Goal: Contribute content: Contribute content

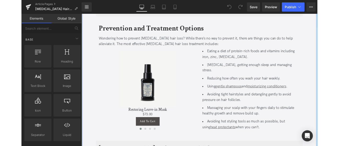
scroll to position [856, 0]
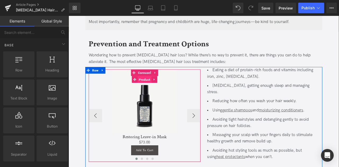
click at [155, 88] on span "Product" at bounding box center [159, 92] width 16 height 8
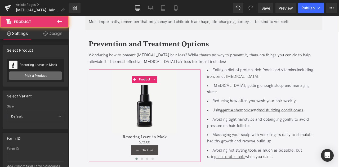
click at [40, 75] on link "Pick a Product" at bounding box center [35, 76] width 53 height 8
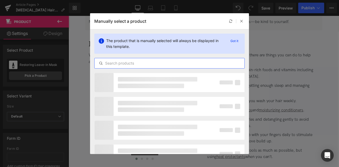
click at [151, 60] on input "text" at bounding box center [170, 63] width 150 height 6
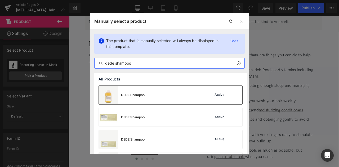
type input "dede shampoo"
click at [141, 98] on div "DEDE Shampoo" at bounding box center [122, 95] width 46 height 19
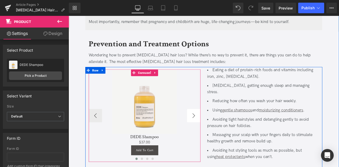
click at [215, 126] on button "›" at bounding box center [217, 134] width 16 height 16
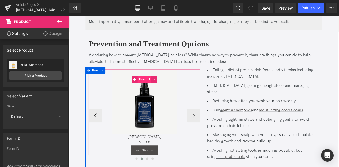
click at [161, 87] on span "Product" at bounding box center [159, 91] width 16 height 8
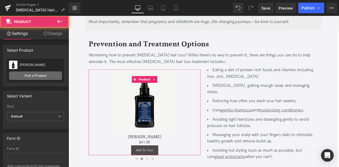
click at [31, 76] on link "Pick a Product" at bounding box center [35, 76] width 53 height 8
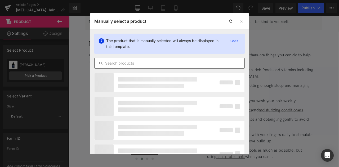
click at [153, 64] on input "text" at bounding box center [170, 63] width 150 height 6
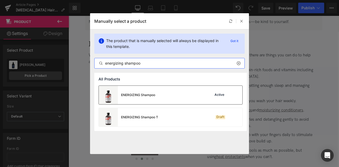
type input "energizing shampoo"
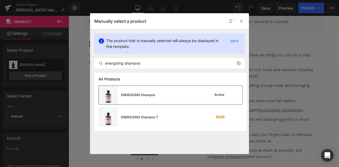
click at [133, 94] on div "ENERGIZING Shampoo" at bounding box center [138, 95] width 34 height 5
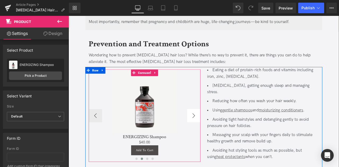
click at [209, 126] on button "›" at bounding box center [217, 134] width 16 height 16
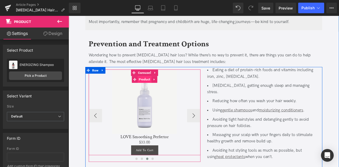
click at [158, 87] on span "Product" at bounding box center [159, 91] width 16 height 8
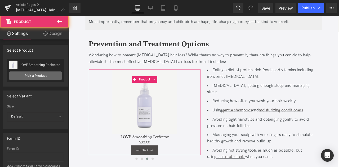
click at [45, 76] on link "Pick a Product" at bounding box center [35, 76] width 53 height 8
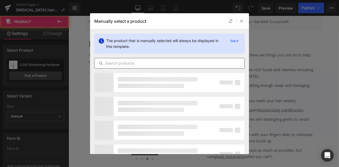
click at [129, 60] on input "text" at bounding box center [170, 63] width 150 height 6
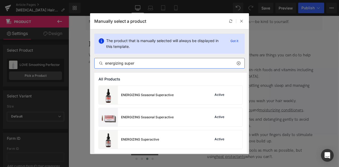
type input "energizing super"
click at [154, 145] on div "Rendering Content" at bounding box center [170, 146] width 33 height 6
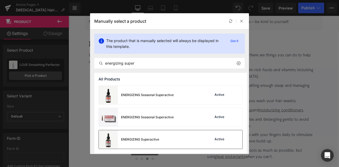
click at [153, 135] on div "ENERGIZING Superactive" at bounding box center [129, 139] width 60 height 19
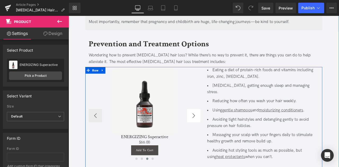
click at [218, 126] on button "›" at bounding box center [217, 134] width 16 height 16
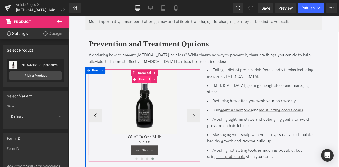
click at [161, 87] on span "Product" at bounding box center [159, 91] width 16 height 8
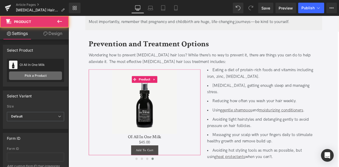
click at [42, 77] on link "Pick a Product" at bounding box center [35, 76] width 53 height 8
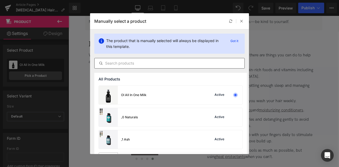
click at [154, 64] on input "text" at bounding box center [170, 63] width 150 height 6
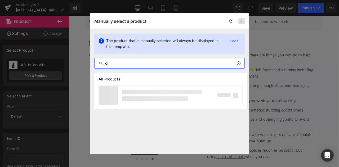
type input "oi"
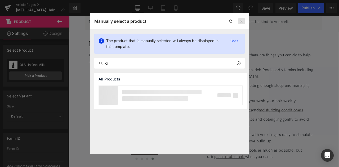
drag, startPoint x: 241, startPoint y: 21, endPoint x: 183, endPoint y: 30, distance: 58.5
click at [241, 21] on icon at bounding box center [242, 21] width 4 height 4
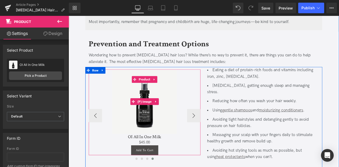
click at [212, 112] on div "Sale Off" at bounding box center [158, 118] width 127 height 76
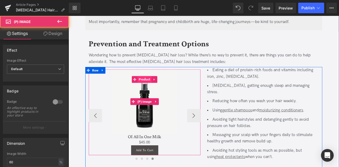
click at [157, 87] on span "Product" at bounding box center [159, 91] width 16 height 8
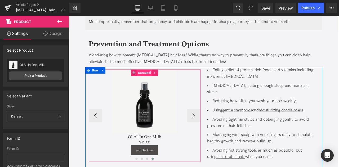
click at [154, 80] on span "Carousel" at bounding box center [159, 84] width 18 height 8
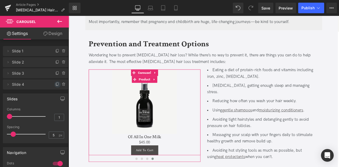
click at [55, 86] on icon at bounding box center [57, 84] width 4 height 4
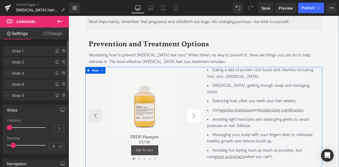
click at [211, 126] on button "›" at bounding box center [217, 134] width 16 height 16
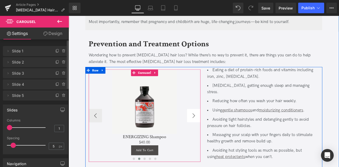
click at [211, 126] on button "›" at bounding box center [217, 134] width 16 height 16
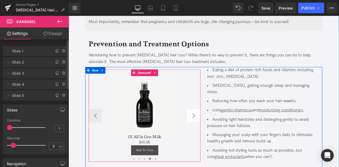
click at [211, 126] on button "›" at bounding box center [217, 134] width 16 height 16
click at [157, 88] on span "Product" at bounding box center [159, 92] width 16 height 8
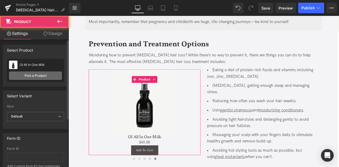
click at [43, 76] on link "Pick a Product" at bounding box center [35, 76] width 53 height 8
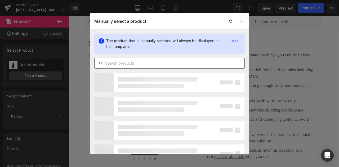
click at [150, 65] on input "text" at bounding box center [170, 63] width 150 height 6
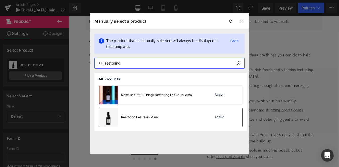
type input "restoring"
click at [162, 108] on div "Restoring Leave-in Mask Active" at bounding box center [171, 117] width 144 height 19
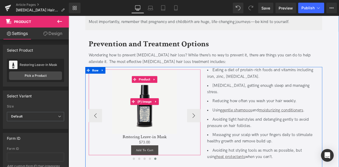
click at [213, 111] on div "Sale Off" at bounding box center [158, 118] width 127 height 76
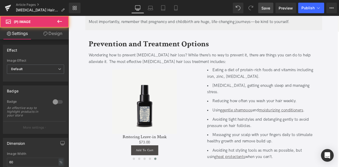
click at [268, 11] on span "Save" at bounding box center [266, 8] width 9 height 6
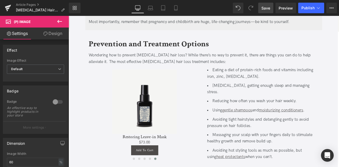
click at [267, 7] on span "Save" at bounding box center [266, 8] width 9 height 6
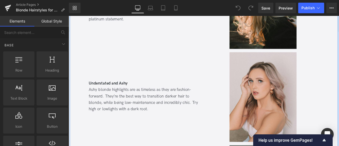
scroll to position [1967, 0]
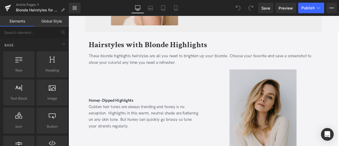
scroll to position [1582, 0]
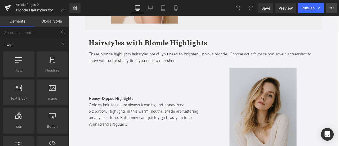
click at [331, 11] on button "View Live Page View with current Template Save Template to Library Schedule Pub…" at bounding box center [332, 8] width 11 height 11
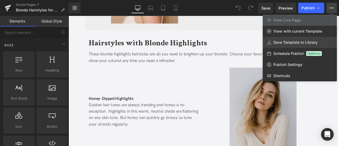
click at [296, 41] on span "Save Template to Library" at bounding box center [296, 42] width 44 height 5
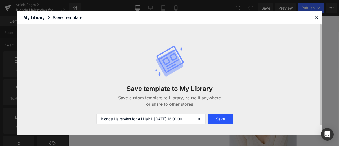
click at [211, 122] on button "Save" at bounding box center [220, 119] width 25 height 11
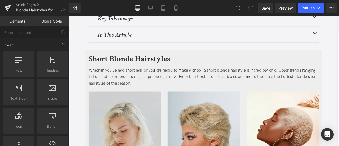
scroll to position [141, 0]
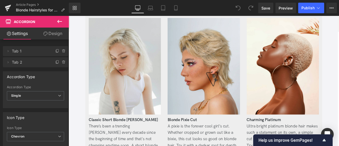
scroll to position [275, 0]
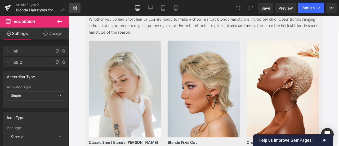
click at [69, 6] on link "Library" at bounding box center [75, 8] width 12 height 11
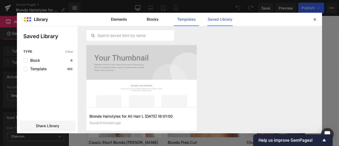
click at [184, 22] on link "Templates" at bounding box center [186, 19] width 25 height 13
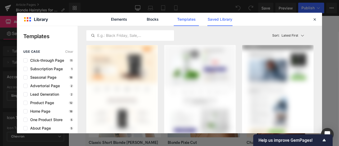
click at [211, 22] on link "Saved Library" at bounding box center [220, 19] width 25 height 13
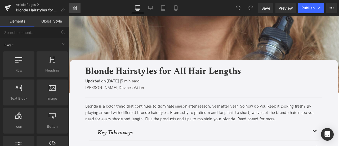
click at [76, 11] on link "Library" at bounding box center [75, 8] width 12 height 11
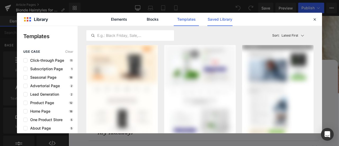
click at [217, 18] on link "Saved Library" at bounding box center [220, 19] width 25 height 13
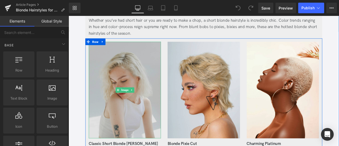
scroll to position [194, 0]
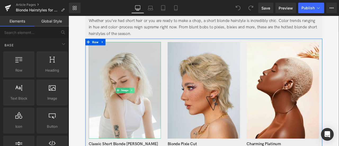
click at [144, 103] on icon at bounding box center [143, 104] width 3 height 3
click at [148, 102] on link at bounding box center [147, 104] width 6 height 6
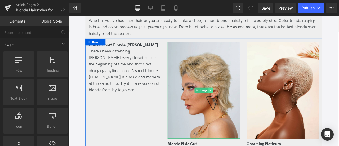
click at [236, 101] on link at bounding box center [238, 104] width 6 height 6
click at [239, 103] on icon at bounding box center [240, 104] width 3 height 3
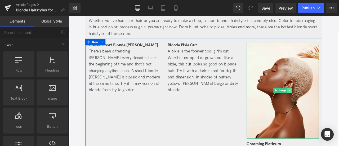
click at [331, 103] on icon at bounding box center [331, 104] width 3 height 3
click at [332, 103] on icon at bounding box center [333, 104] width 3 height 3
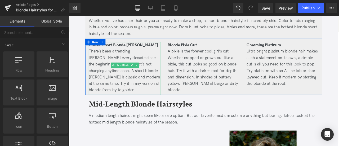
scroll to position [171, 0]
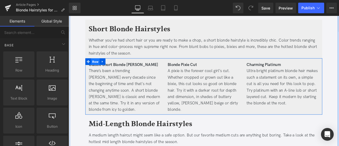
click at [99, 71] on span "Row" at bounding box center [100, 70] width 10 height 8
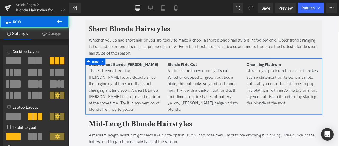
click at [41, 60] on span at bounding box center [39, 60] width 7 height 7
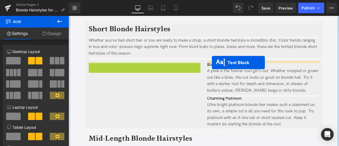
drag, startPoint x: 144, startPoint y: 89, endPoint x: 239, endPoint y: 71, distance: 96.3
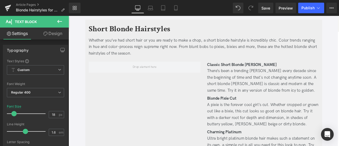
click at [62, 21] on icon at bounding box center [59, 21] width 6 height 6
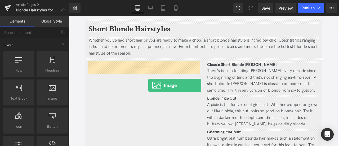
drag, startPoint x: 118, startPoint y: 112, endPoint x: 163, endPoint y: 98, distance: 47.2
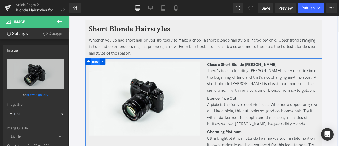
click at [100, 70] on span "Row" at bounding box center [100, 70] width 10 height 8
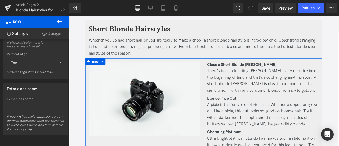
scroll to position [229, 0]
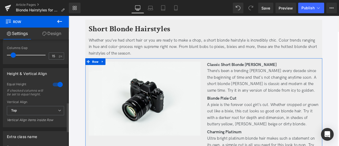
click at [55, 82] on div at bounding box center [57, 84] width 13 height 8
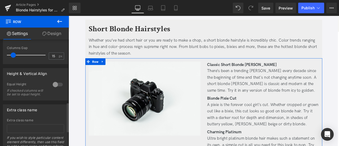
click at [55, 84] on div at bounding box center [57, 84] width 13 height 8
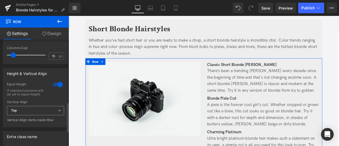
click at [32, 115] on span "Top" at bounding box center [35, 110] width 57 height 9
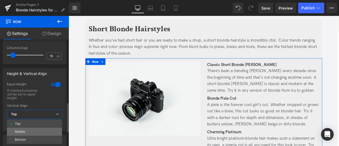
click at [30, 130] on li "Middle" at bounding box center [34, 132] width 55 height 8
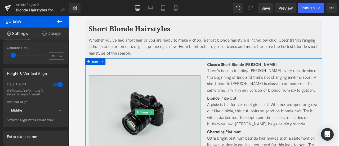
click at [137, 105] on img at bounding box center [159, 130] width 133 height 88
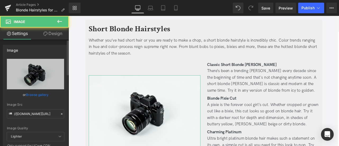
click at [41, 94] on link "Browse gallery" at bounding box center [37, 94] width 23 height 9
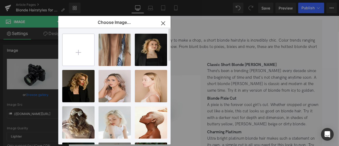
click at [79, 53] on input "file" at bounding box center [79, 50] width 32 height 32
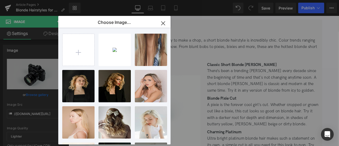
click at [35, 0] on div "Row You are previewing how the will restyle your page. You can not edit Element…" at bounding box center [169, 0] width 339 height 0
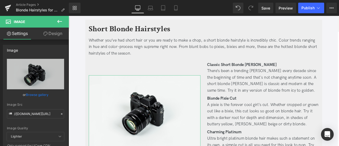
click at [35, 95] on link "Browse gallery" at bounding box center [37, 94] width 23 height 9
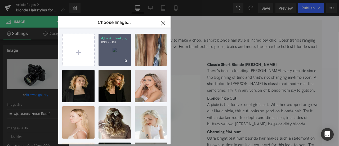
click at [115, 50] on div "4_Look...Look.jpg 690.75 KB" at bounding box center [115, 50] width 32 height 32
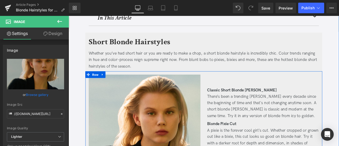
scroll to position [155, 0]
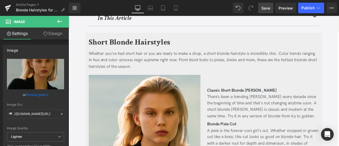
click at [267, 7] on span "Save" at bounding box center [266, 8] width 9 height 6
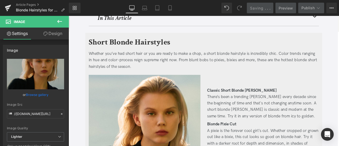
scroll to position [380, 0]
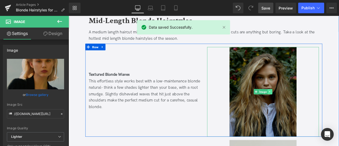
click at [308, 107] on link at bounding box center [308, 106] width 6 height 6
click at [309, 105] on icon at bounding box center [310, 105] width 3 height 3
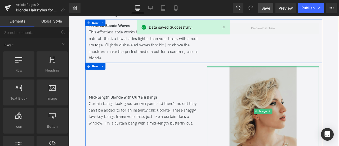
scroll to position [409, 0]
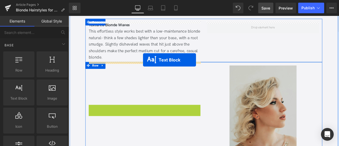
drag, startPoint x: 144, startPoint y: 126, endPoint x: 157, endPoint y: 68, distance: 59.6
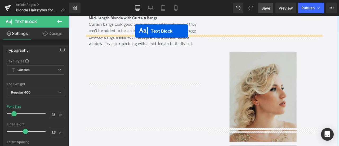
scroll to position [444, 0]
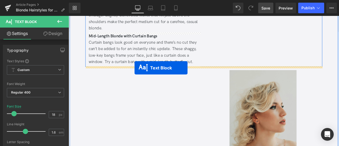
drag, startPoint x: 145, startPoint y: 137, endPoint x: 147, endPoint y: 78, distance: 59.7
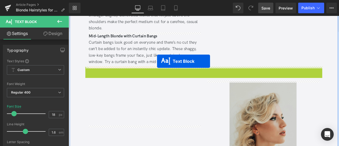
drag, startPoint x: 216, startPoint y: 86, endPoint x: 174, endPoint y: 70, distance: 45.8
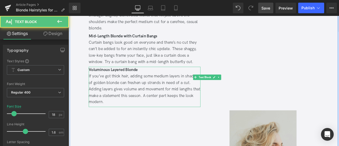
scroll to position [390, 0]
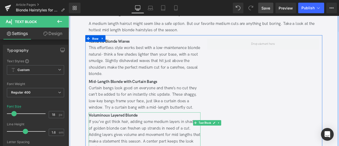
click at [264, 79] on div at bounding box center [299, 110] width 141 height 135
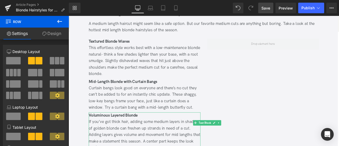
click at [59, 22] on icon at bounding box center [59, 21] width 6 height 6
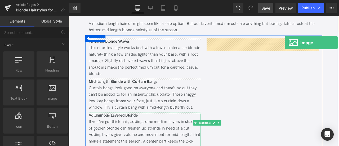
drag, startPoint x: 116, startPoint y: 112, endPoint x: 325, endPoint y: 48, distance: 217.9
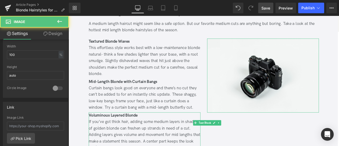
scroll to position [187, 0]
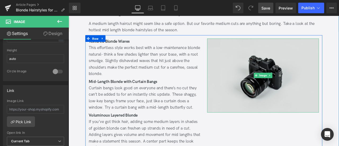
click at [296, 82] on img at bounding box center [299, 87] width 133 height 88
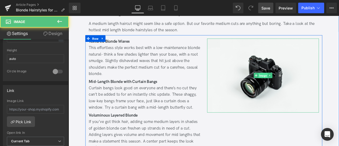
click at [297, 84] on span "Image" at bounding box center [299, 87] width 11 height 6
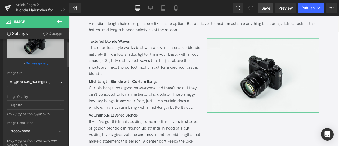
scroll to position [3, 0]
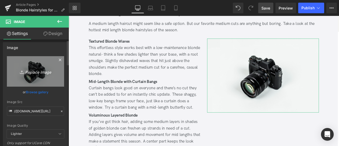
click at [29, 76] on link "Replace Image" at bounding box center [35, 71] width 57 height 30
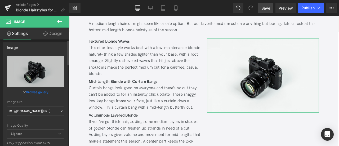
click at [34, 94] on link "Browse gallery" at bounding box center [37, 91] width 23 height 9
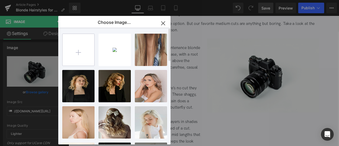
click at [78, 58] on input "file" at bounding box center [79, 50] width 32 height 32
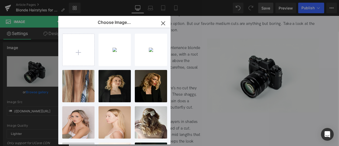
click at [36, 0] on div "Image You are previewing how the will restyle your page. You can not edit Eleme…" at bounding box center [169, 0] width 339 height 0
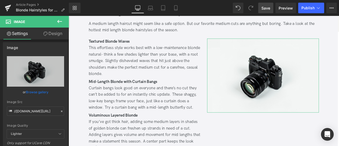
click at [36, 92] on link "Browse gallery" at bounding box center [37, 91] width 23 height 9
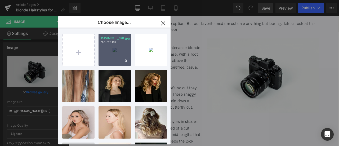
click at [124, 45] on div "DAVINES..._676.jpg 373.23 KB" at bounding box center [115, 50] width 32 height 32
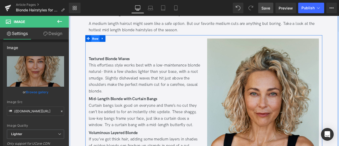
click at [99, 42] on span "Row" at bounding box center [100, 43] width 10 height 8
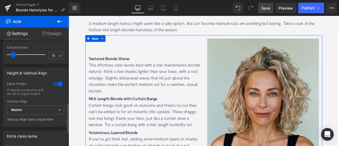
scroll to position [229, 0]
click at [40, 114] on span "Middle" at bounding box center [35, 109] width 57 height 9
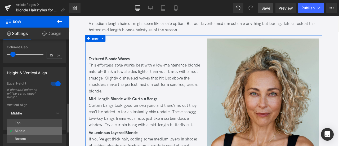
click at [32, 133] on li "Middle" at bounding box center [34, 131] width 55 height 8
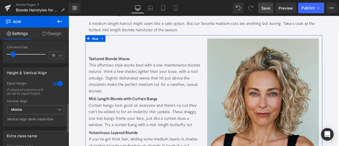
click at [57, 86] on div at bounding box center [57, 84] width 13 height 8
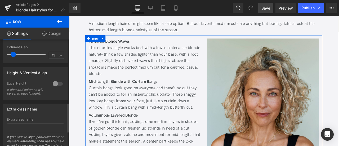
click at [57, 86] on div at bounding box center [57, 84] width 13 height 8
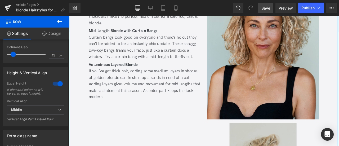
scroll to position [581, 0]
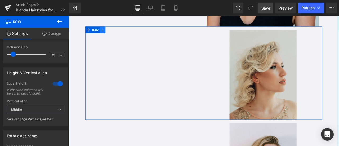
click at [110, 34] on link at bounding box center [109, 33] width 7 height 8
click at [123, 31] on icon at bounding box center [123, 33] width 4 height 4
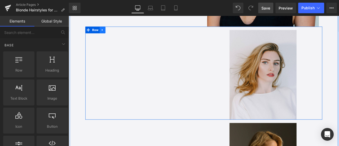
click at [108, 35] on link at bounding box center [109, 33] width 7 height 8
click at [121, 34] on icon at bounding box center [123, 33] width 4 height 4
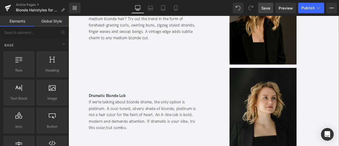
scroll to position [634, 0]
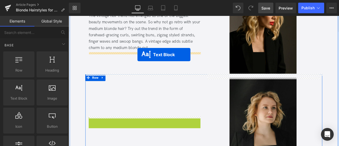
drag, startPoint x: 142, startPoint y: 142, endPoint x: 150, endPoint y: 62, distance: 81.0
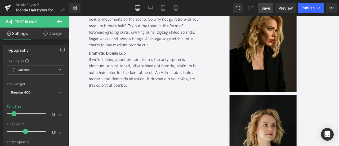
scroll to position [613, 0]
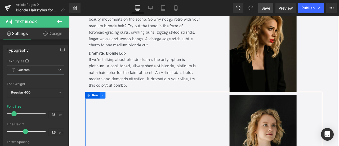
click at [108, 109] on icon at bounding box center [108, 110] width 1 height 2
click at [125, 110] on link at bounding box center [122, 110] width 7 height 8
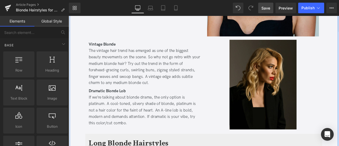
scroll to position [569, 0]
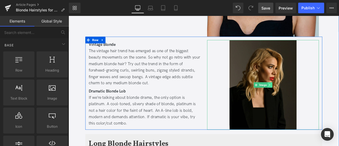
click at [307, 97] on icon at bounding box center [307, 98] width 1 height 2
click at [309, 97] on icon at bounding box center [310, 97] width 3 height 3
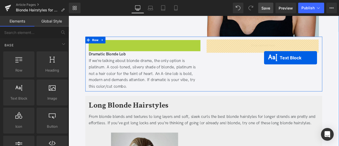
drag, startPoint x: 145, startPoint y: 72, endPoint x: 301, endPoint y: 65, distance: 155.8
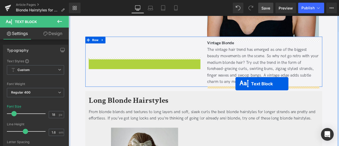
drag, startPoint x: 144, startPoint y: 73, endPoint x: 267, endPoint y: 96, distance: 125.0
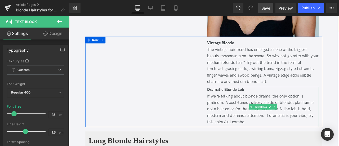
click at [112, 79] on div "Image" at bounding box center [159, 96] width 141 height 103
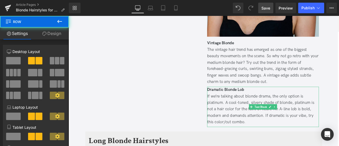
click at [55, 21] on button at bounding box center [59, 22] width 19 height 12
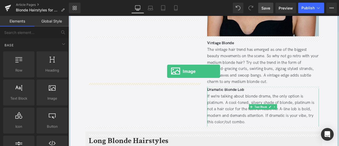
drag, startPoint x: 114, startPoint y: 112, endPoint x: 186, endPoint y: 82, distance: 77.8
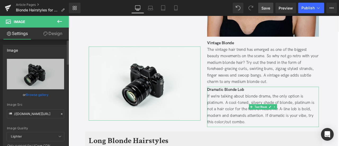
click at [39, 93] on link "Browse gallery" at bounding box center [37, 94] width 23 height 9
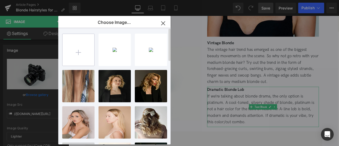
click at [87, 53] on input "file" at bounding box center [79, 50] width 32 height 32
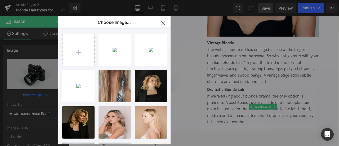
click at [39, 0] on div "Image You are previewing how the will restyle your page. You can not edit Eleme…" at bounding box center [169, 0] width 339 height 0
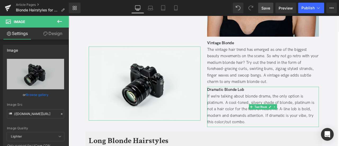
click at [39, 94] on link "Browse gallery" at bounding box center [37, 94] width 23 height 9
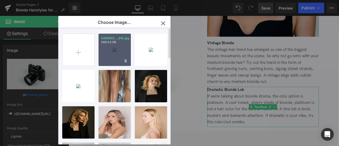
click at [114, 56] on div "DAVINES..._418.jpg 589.50 KB" at bounding box center [115, 50] width 32 height 32
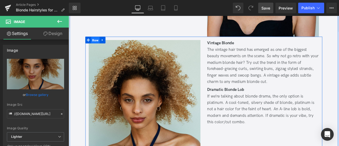
click at [100, 43] on span "Row" at bounding box center [100, 45] width 10 height 8
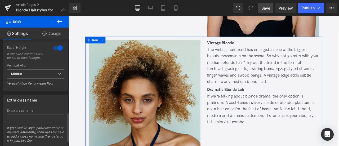
click at [58, 47] on div at bounding box center [57, 48] width 13 height 8
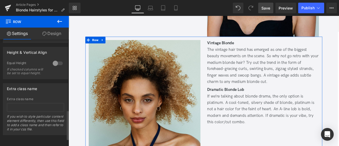
click at [52, 59] on div at bounding box center [57, 63] width 13 height 8
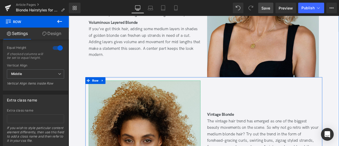
scroll to position [572, 0]
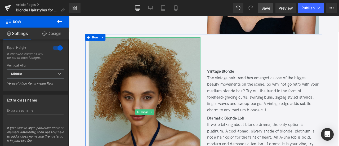
click at [155, 73] on img at bounding box center [159, 129] width 133 height 177
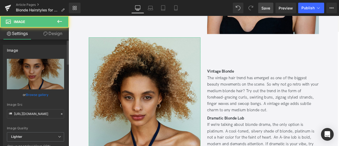
click at [38, 95] on link "Browse gallery" at bounding box center [37, 94] width 23 height 9
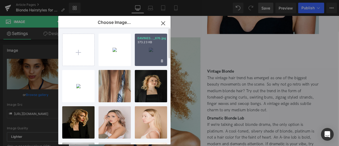
click at [152, 53] on div "DAVINES..._676.jpg 373.23 KB" at bounding box center [151, 50] width 32 height 32
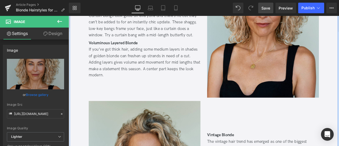
scroll to position [496, 0]
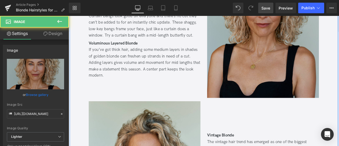
click at [261, 50] on img at bounding box center [299, 25] width 133 height 177
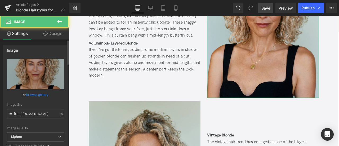
click at [46, 93] on link "Browse gallery" at bounding box center [37, 94] width 23 height 9
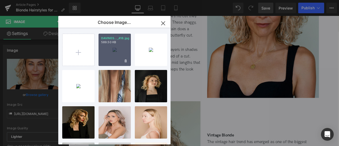
click at [106, 53] on div "DAVINES..._418.jpg 589.50 KB" at bounding box center [115, 50] width 32 height 32
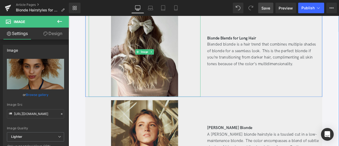
scroll to position [791, 0]
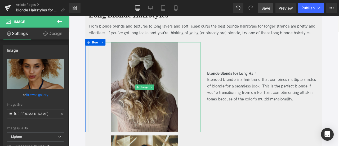
click at [169, 99] on img at bounding box center [159, 100] width 80 height 106
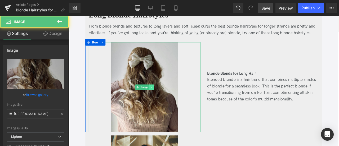
click at [168, 99] on link at bounding box center [167, 100] width 6 height 6
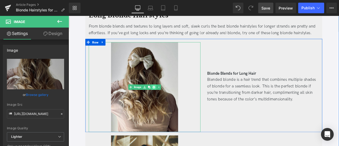
click at [170, 99] on icon at bounding box center [169, 100] width 3 height 3
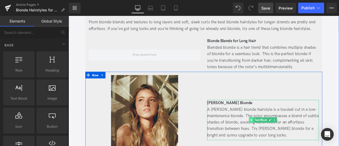
scroll to position [801, 0]
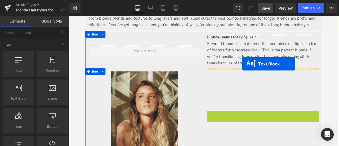
drag, startPoint x: 283, startPoint y: 134, endPoint x: 275, endPoint y: 73, distance: 61.6
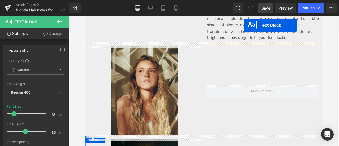
scroll to position [852, 0]
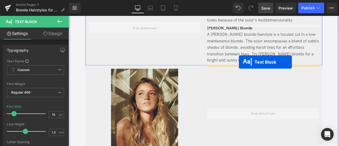
drag, startPoint x: 284, startPoint y: 160, endPoint x: 271, endPoint y: 70, distance: 90.7
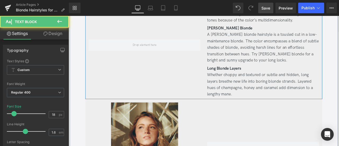
scroll to position [872, 0]
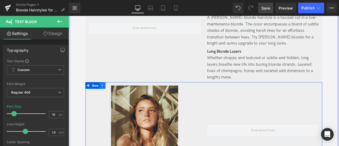
click at [107, 100] on link at bounding box center [109, 98] width 7 height 8
click at [121, 99] on icon at bounding box center [123, 99] width 4 height 4
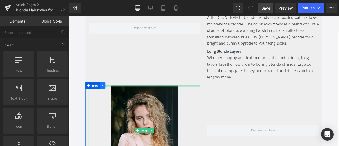
click at [110, 97] on icon at bounding box center [109, 99] width 4 height 4
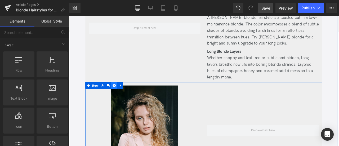
click at [121, 98] on icon at bounding box center [123, 99] width 4 height 4
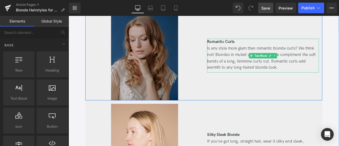
scroll to position [931, 0]
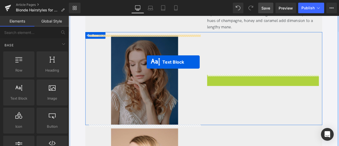
drag, startPoint x: 283, startPoint y: 93, endPoint x: 161, endPoint y: 71, distance: 123.7
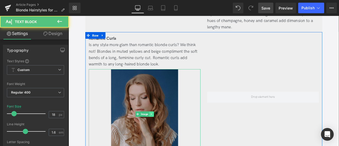
click at [168, 131] on link at bounding box center [167, 132] width 6 height 6
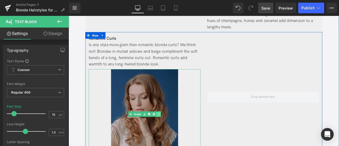
click at [168, 131] on icon at bounding box center [169, 132] width 3 height 3
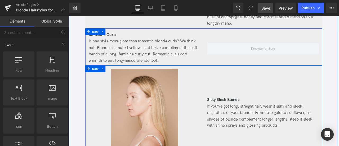
scroll to position [932, 0]
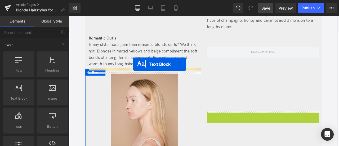
drag, startPoint x: 283, startPoint y: 134, endPoint x: 145, endPoint y: 73, distance: 150.6
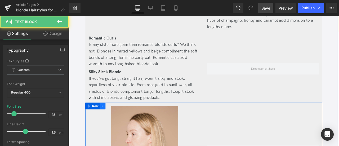
click at [107, 121] on icon at bounding box center [109, 123] width 4 height 4
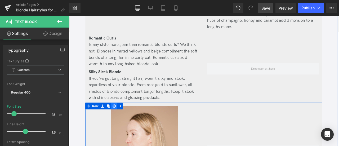
click at [122, 122] on icon at bounding box center [123, 123] width 4 height 4
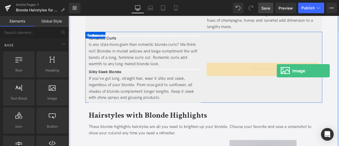
drag, startPoint x: 120, startPoint y: 104, endPoint x: 317, endPoint y: 81, distance: 198.0
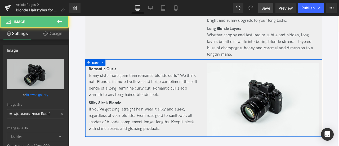
scroll to position [899, 0]
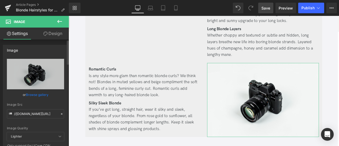
click at [38, 95] on link "Browse gallery" at bounding box center [37, 94] width 23 height 9
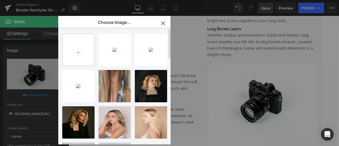
click at [71, 56] on input "file" at bounding box center [79, 50] width 32 height 32
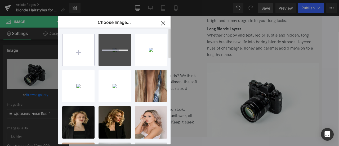
click at [77, 55] on input "file" at bounding box center [79, 50] width 32 height 32
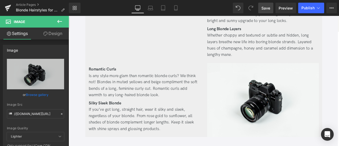
click at [42, 0] on div "Image You are previewing how the will restyle your page. You can not edit Eleme…" at bounding box center [169, 0] width 339 height 0
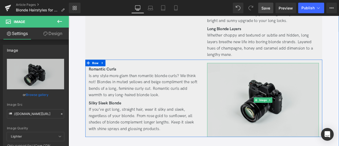
click at [277, 115] on img at bounding box center [299, 116] width 133 height 88
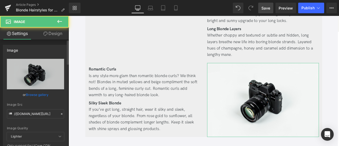
click at [45, 93] on link "Browse gallery" at bounding box center [37, 94] width 23 height 9
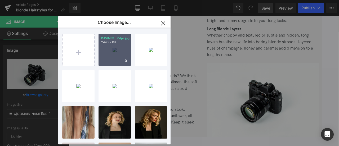
click at [115, 48] on div "DAVINES...0dpi.jpg 244.97 KB" at bounding box center [115, 50] width 32 height 32
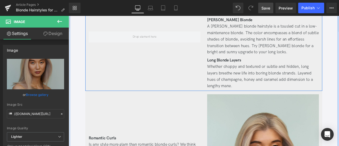
scroll to position [861, 0]
click at [137, 72] on div at bounding box center [159, 41] width 141 height 128
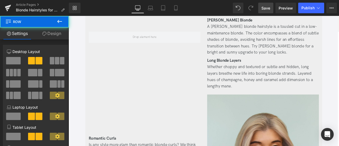
click at [59, 23] on icon at bounding box center [59, 21] width 6 height 6
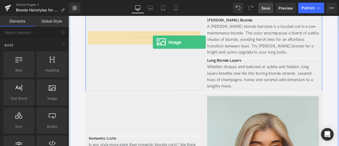
drag, startPoint x: 119, startPoint y: 108, endPoint x: 171, endPoint y: 45, distance: 82.1
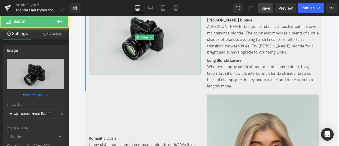
click at [136, 48] on img at bounding box center [159, 42] width 133 height 88
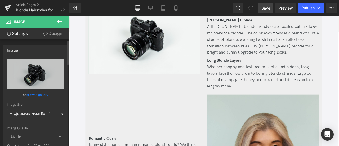
click at [31, 98] on link "Browse gallery" at bounding box center [37, 94] width 23 height 9
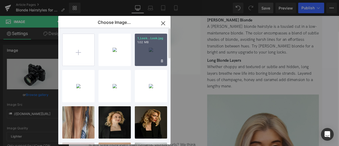
click at [145, 49] on div "1_Look...Look.jpg 1.02 MB" at bounding box center [151, 50] width 32 height 32
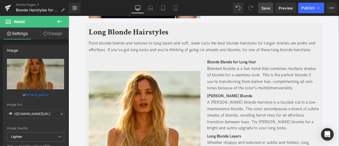
scroll to position [873, 0]
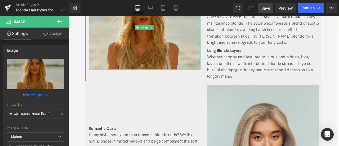
click at [132, 56] on img at bounding box center [159, 30] width 133 height 100
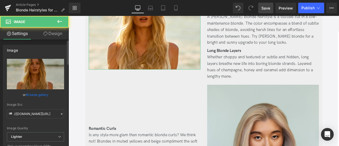
click at [36, 96] on link "Browse gallery" at bounding box center [37, 94] width 23 height 9
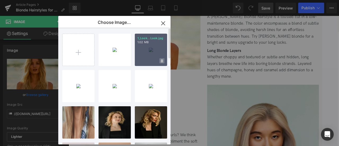
click at [160, 63] on span at bounding box center [162, 60] width 5 height 5
click at [142, 59] on span "Yes" at bounding box center [144, 61] width 13 height 6
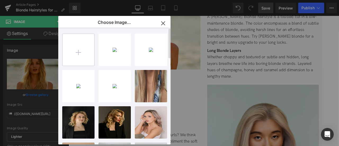
click at [86, 52] on input "file" at bounding box center [79, 50] width 32 height 32
type input "C:\fakepath\long beachy-06.jpg"
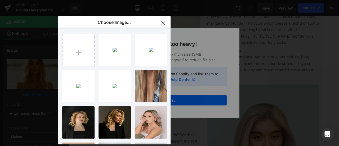
click at [50, 0] on div "Text Color Highlight Color #333333 Choose Image... Back to Library Insert DAVIN…" at bounding box center [169, 0] width 339 height 0
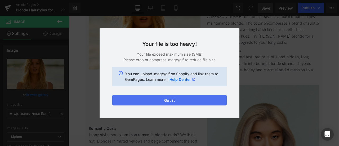
click at [159, 103] on button "Got it" at bounding box center [169, 100] width 115 height 11
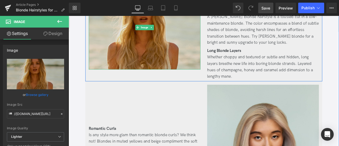
click at [122, 65] on img at bounding box center [159, 30] width 133 height 100
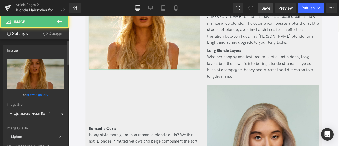
click at [42, 96] on link "Browse gallery" at bounding box center [37, 94] width 23 height 9
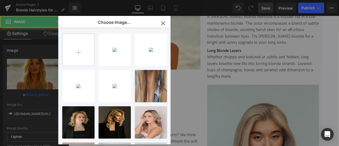
click at [76, 54] on input "file" at bounding box center [79, 50] width 32 height 32
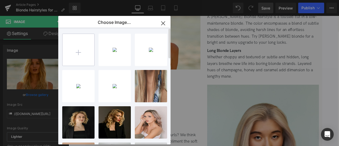
click at [88, 57] on input "file" at bounding box center [79, 50] width 32 height 32
type input "C:\fakepath\long beachy-06.jpg"
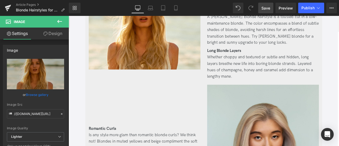
click at [33, 0] on div "Image You are previewing how the will restyle your page. You can not edit Eleme…" at bounding box center [169, 0] width 339 height 0
click at [33, 94] on link "Browse gallery" at bounding box center [37, 94] width 23 height 9
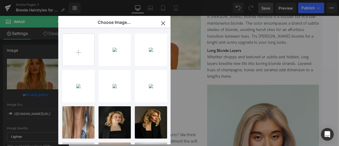
click at [43, 0] on div "Image You are previewing how the will restyle your page. You can not edit Eleme…" at bounding box center [169, 0] width 339 height 0
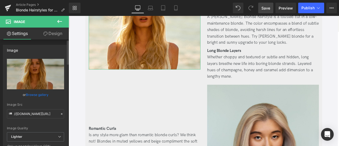
click at [43, 96] on link "Browse gallery" at bounding box center [37, 94] width 23 height 9
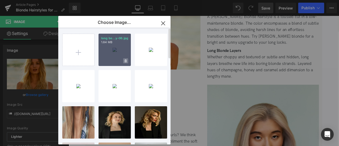
click at [124, 63] on span at bounding box center [125, 60] width 5 height 5
click at [105, 59] on span "Yes" at bounding box center [107, 61] width 13 height 6
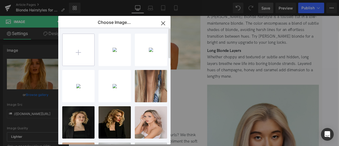
click at [80, 54] on input "file" at bounding box center [79, 50] width 32 height 32
click at [79, 42] on input "file" at bounding box center [79, 50] width 32 height 32
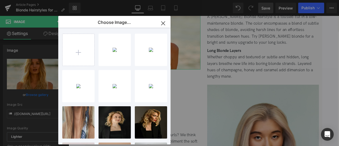
click at [34, 0] on div "Image You are previewing how the will restyle your page. You can not edit Eleme…" at bounding box center [169, 0] width 339 height 0
click at [34, 95] on link "Browse gallery" at bounding box center [37, 94] width 23 height 9
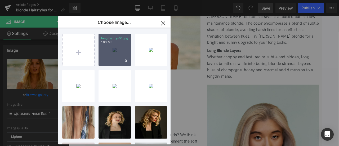
click at [117, 51] on div "long be...y-06.jpg 1.83 MB" at bounding box center [115, 50] width 32 height 32
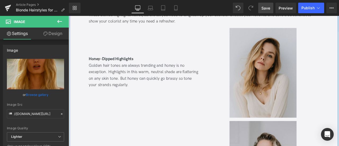
scroll to position [1191, 0]
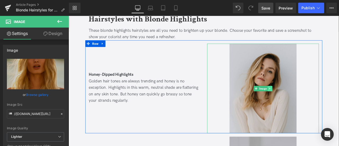
click at [309, 102] on link at bounding box center [308, 102] width 6 height 6
click at [308, 102] on link at bounding box center [311, 102] width 6 height 6
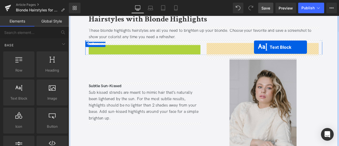
drag, startPoint x: 145, startPoint y: 69, endPoint x: 288, endPoint y: 53, distance: 144.3
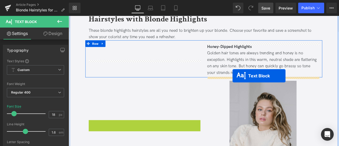
drag, startPoint x: 143, startPoint y: 146, endPoint x: 263, endPoint y: 87, distance: 134.1
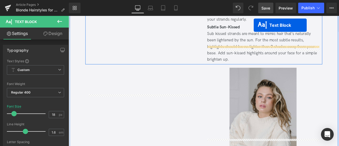
scroll to position [1239, 0]
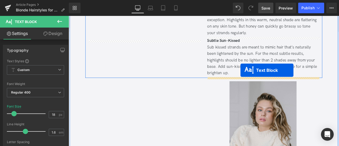
drag, startPoint x: 143, startPoint y: 165, endPoint x: 272, endPoint y: 81, distance: 153.9
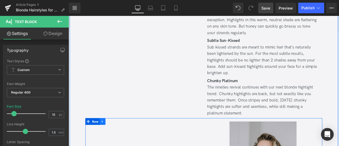
click at [108, 141] on icon at bounding box center [108, 141] width 1 height 2
click at [121, 141] on icon at bounding box center [123, 141] width 4 height 4
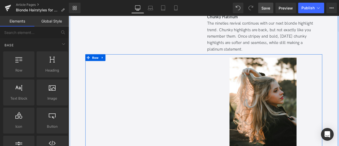
scroll to position [1314, 0]
click at [108, 64] on icon at bounding box center [109, 65] width 4 height 4
click at [122, 66] on icon at bounding box center [123, 65] width 4 height 4
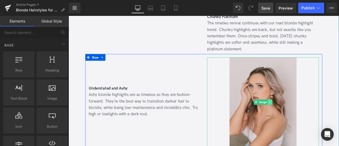
click at [306, 117] on icon at bounding box center [307, 118] width 3 height 3
click at [313, 116] on link at bounding box center [316, 118] width 6 height 6
click at [308, 117] on icon at bounding box center [307, 118] width 3 height 3
click at [310, 117] on icon at bounding box center [310, 118] width 3 height 3
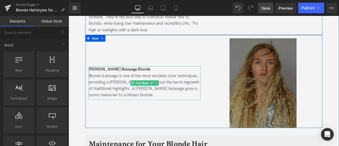
scroll to position [1348, 0]
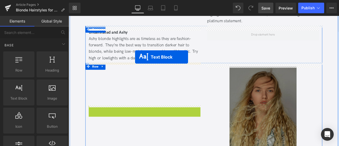
drag, startPoint x: 144, startPoint y: 126, endPoint x: 147, endPoint y: 64, distance: 62.1
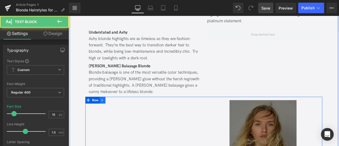
click at [109, 115] on icon at bounding box center [109, 116] width 4 height 4
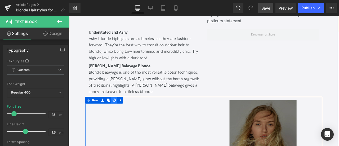
click at [121, 116] on icon at bounding box center [123, 116] width 4 height 4
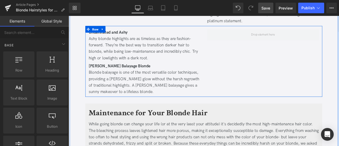
click at [272, 51] on div at bounding box center [299, 72] width 141 height 80
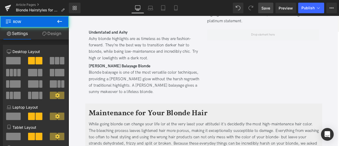
click at [57, 19] on icon at bounding box center [59, 21] width 6 height 6
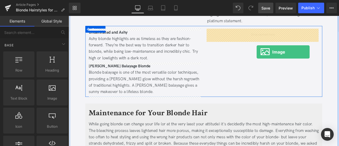
drag, startPoint x: 119, startPoint y: 101, endPoint x: 292, endPoint y: 59, distance: 178.0
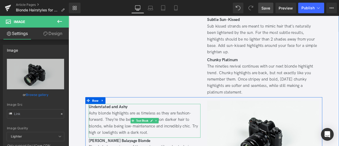
scroll to position [1264, 0]
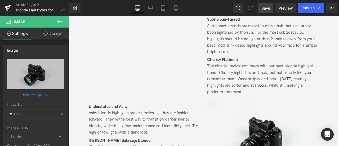
click at [149, 61] on div "Image" at bounding box center [159, 44] width 141 height 135
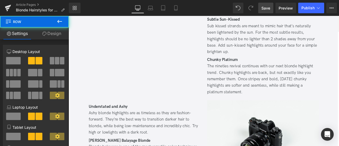
click at [60, 23] on icon at bounding box center [59, 21] width 6 height 6
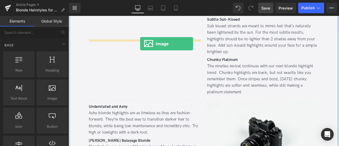
drag, startPoint x: 119, startPoint y: 111, endPoint x: 154, endPoint y: 49, distance: 70.5
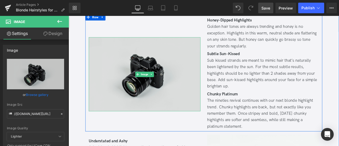
scroll to position [1223, 0]
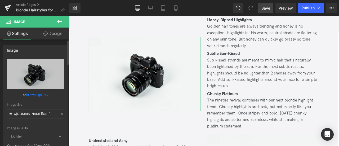
click at [40, 92] on link "Browse gallery" at bounding box center [37, 94] width 23 height 9
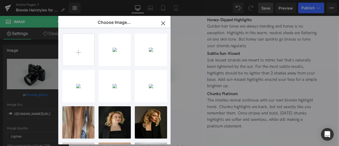
click at [61, 48] on div "long be...y-06.jpg 1.83 MB Delete image? Yes No DAVINES...0dpi.jpg 244.97 KB De…" at bounding box center [114, 86] width 112 height 117
click at [70, 49] on input "file" at bounding box center [79, 50] width 32 height 32
type input "C:\fakepath\DAVINES_BLONDE22_S13_371.jpg"
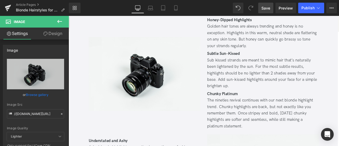
click at [36, 0] on div "Image You are previewing how the will restyle your page. You can not edit Eleme…" at bounding box center [169, 0] width 339 height 0
click at [36, 95] on link "Browse gallery" at bounding box center [37, 94] width 23 height 9
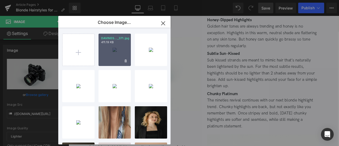
click at [111, 54] on div "DAVINES..._371.jpg 411.19 KB" at bounding box center [115, 50] width 32 height 32
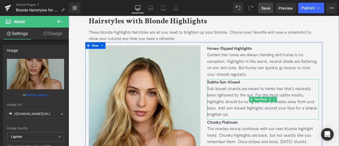
scroll to position [1189, 0]
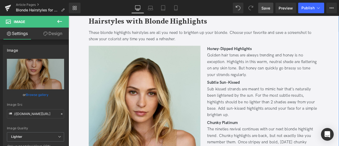
click at [100, 48] on span "Row" at bounding box center [101, 51] width 8 height 6
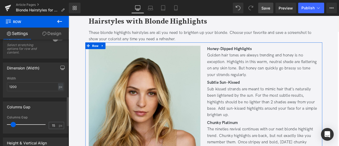
scroll to position [251, 0]
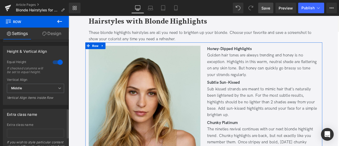
click at [57, 56] on div "Height & Vertical Align" at bounding box center [35, 51] width 65 height 10
click at [58, 64] on div at bounding box center [57, 62] width 13 height 8
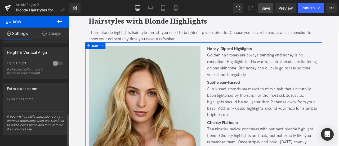
click at [58, 64] on div at bounding box center [57, 63] width 13 height 8
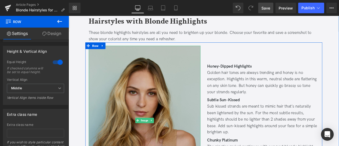
scroll to position [1346, 0]
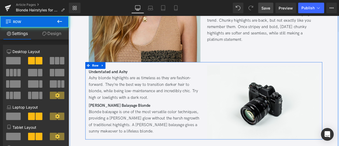
click at [226, 80] on div "Image Understated and Ashy Ashy blonde highlights are as timeless as they are f…" at bounding box center [159, 119] width 141 height 88
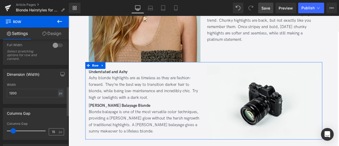
scroll to position [224, 0]
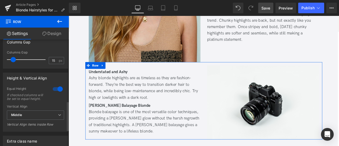
click at [57, 87] on div at bounding box center [57, 89] width 13 height 8
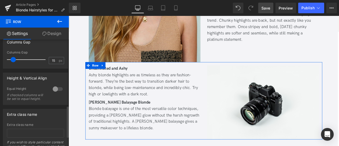
click at [56, 88] on div at bounding box center [57, 89] width 13 height 8
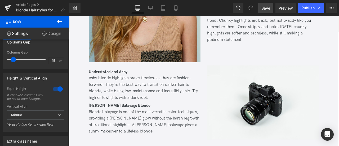
click at [266, 8] on span "Save" at bounding box center [266, 8] width 9 height 6
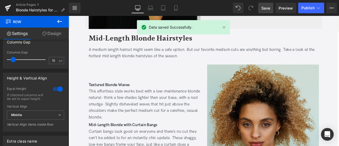
scroll to position [401, 0]
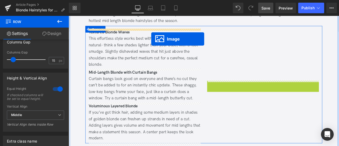
drag, startPoint x: 291, startPoint y: 118, endPoint x: 167, endPoint y: 43, distance: 145.5
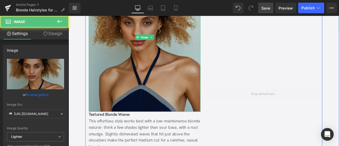
scroll to position [481, 0]
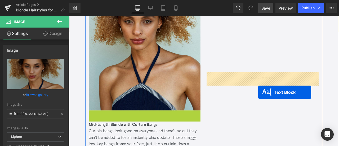
drag, startPoint x: 151, startPoint y: 153, endPoint x: 294, endPoint y: 107, distance: 149.8
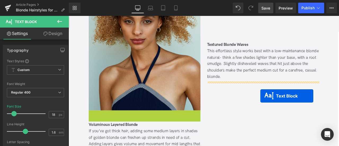
drag, startPoint x: 151, startPoint y: 148, endPoint x: 296, endPoint y: 111, distance: 150.1
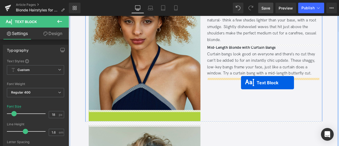
drag, startPoint x: 151, startPoint y: 153, endPoint x: 273, endPoint y: 95, distance: 135.1
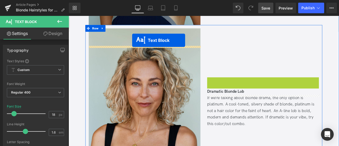
scroll to position [556, 0]
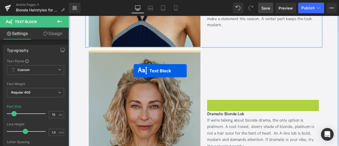
drag, startPoint x: 284, startPoint y: 75, endPoint x: 146, endPoint y: 81, distance: 138.8
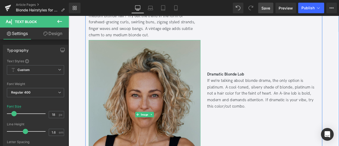
scroll to position [624, 0]
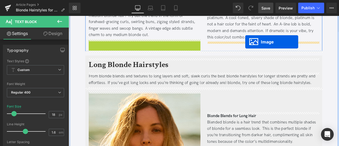
drag, startPoint x: 150, startPoint y: 134, endPoint x: 278, endPoint y: 47, distance: 154.9
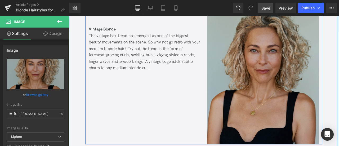
scroll to position [635, 0]
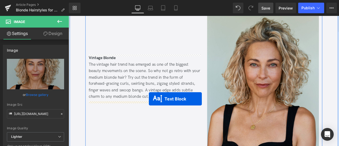
drag, startPoint x: 292, startPoint y: 21, endPoint x: 164, endPoint y: 114, distance: 158.5
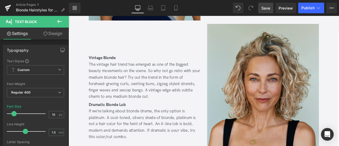
click at [266, 6] on span "Save" at bounding box center [266, 8] width 9 height 6
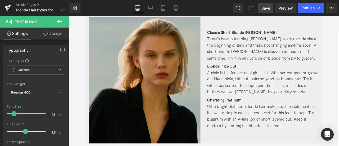
scroll to position [244, 0]
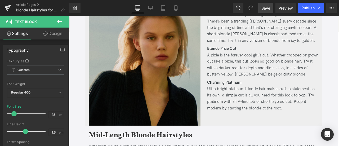
click at [176, 93] on img at bounding box center [159, 71] width 133 height 150
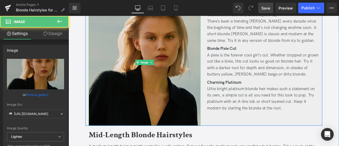
scroll to position [181, 0]
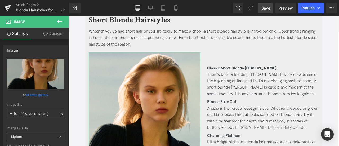
click at [59, 33] on link "Design" at bounding box center [53, 34] width 34 height 12
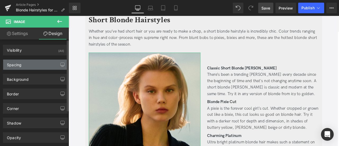
click at [36, 67] on div "Spacing" at bounding box center [35, 65] width 65 height 10
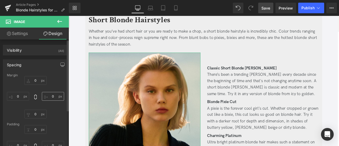
scroll to position [48, 0]
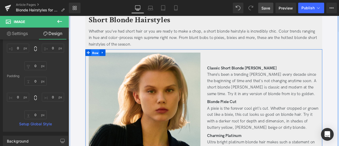
click at [101, 59] on span "Row" at bounding box center [100, 60] width 10 height 8
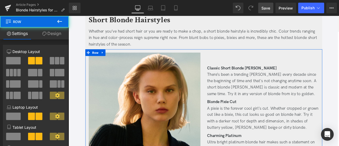
click at [58, 36] on link "Design" at bounding box center [51, 34] width 34 height 12
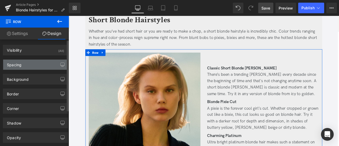
click at [31, 64] on div "Spacing" at bounding box center [35, 65] width 65 height 10
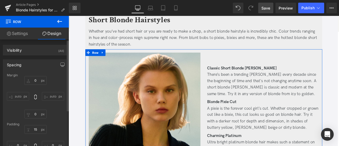
scroll to position [48, 0]
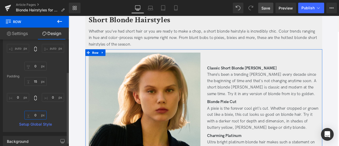
click at [36, 117] on input "0" at bounding box center [35, 115] width 22 height 9
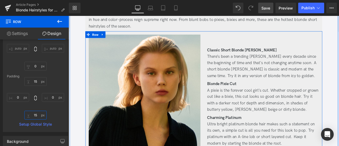
scroll to position [196, 0]
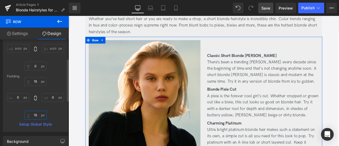
type input "1"
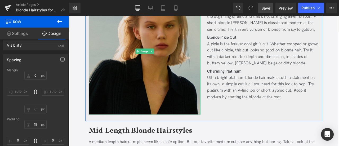
scroll to position [257, 0]
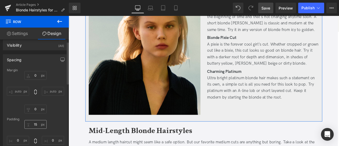
type input "30"
click at [36, 121] on input "15" at bounding box center [35, 124] width 22 height 9
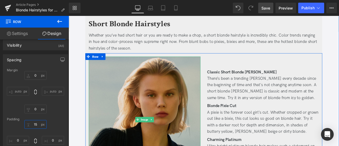
scroll to position [177, 0]
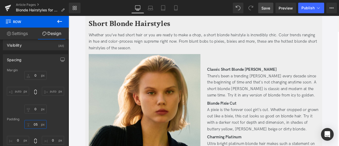
type input "5"
click at [269, 9] on span "Save" at bounding box center [266, 8] width 9 height 6
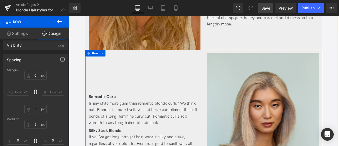
scroll to position [962, 0]
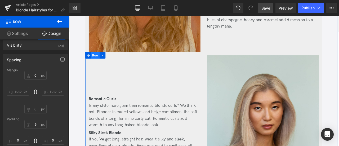
click at [102, 64] on span "Row" at bounding box center [100, 63] width 10 height 8
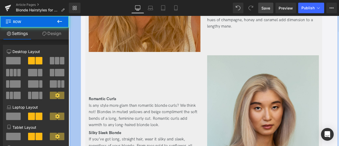
click at [56, 37] on link "Design" at bounding box center [51, 34] width 34 height 12
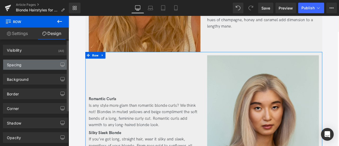
click at [28, 63] on div "Spacing" at bounding box center [35, 65] width 65 height 10
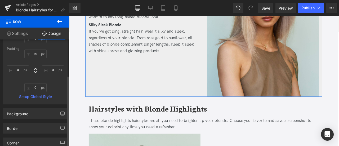
scroll to position [78, 0]
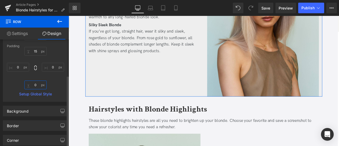
click at [34, 85] on input "0" at bounding box center [35, 85] width 22 height 9
type input "30"
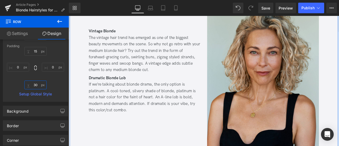
scroll to position [644, 0]
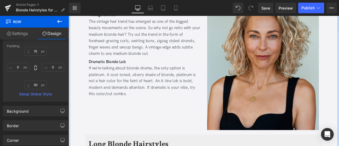
click at [136, 134] on div "Vintage Blonde The vintage hair trend has emerged as one of the biggest beauty …" at bounding box center [159, 63] width 141 height 177
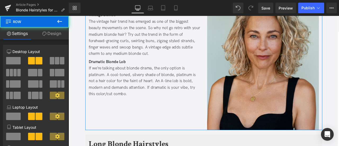
click at [51, 37] on link "Design" at bounding box center [51, 34] width 34 height 12
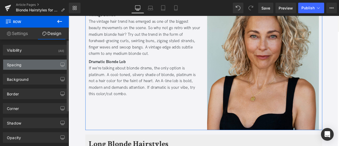
click at [29, 60] on div "Spacing" at bounding box center [35, 65] width 65 height 10
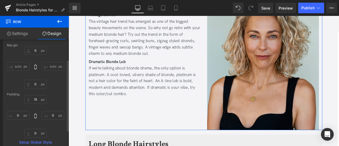
scroll to position [31, 0]
click at [36, 134] on input "0" at bounding box center [35, 132] width 22 height 9
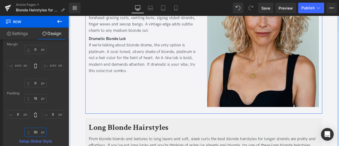
scroll to position [671, 0]
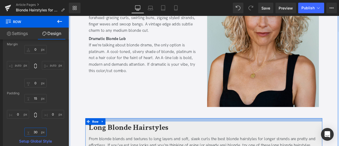
type input "3"
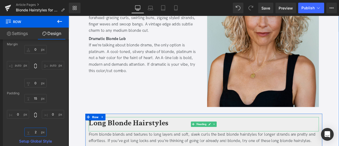
type input "20"
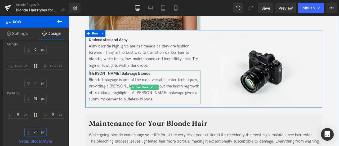
scroll to position [1406, 0]
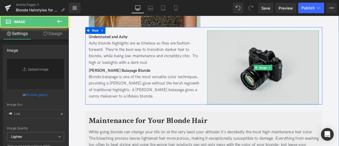
click at [255, 55] on img at bounding box center [299, 77] width 133 height 88
type input "//[DOMAIN_NAME][URL]"
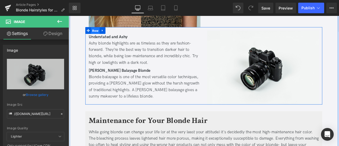
click at [103, 34] on span "Row" at bounding box center [100, 34] width 10 height 8
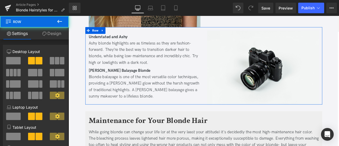
click at [50, 38] on link "Design" at bounding box center [51, 34] width 34 height 12
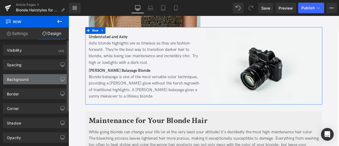
click at [29, 77] on div "Background" at bounding box center [35, 79] width 65 height 10
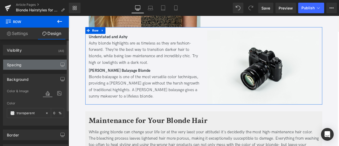
click at [30, 63] on div "Spacing" at bounding box center [35, 65] width 65 height 10
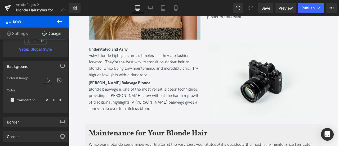
scroll to position [1366, 0]
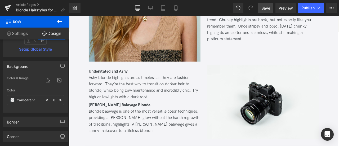
click at [266, 8] on span "Save" at bounding box center [266, 8] width 9 height 6
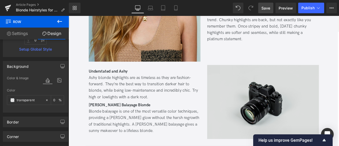
click at [291, 98] on img at bounding box center [299, 118] width 133 height 88
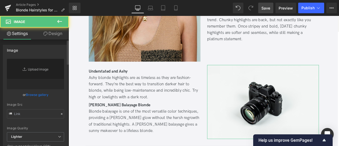
type input "//[DOMAIN_NAME][URL]"
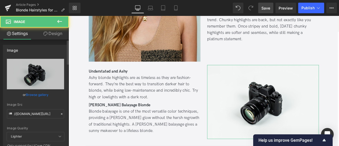
click at [33, 96] on link "Browse gallery" at bounding box center [37, 94] width 23 height 9
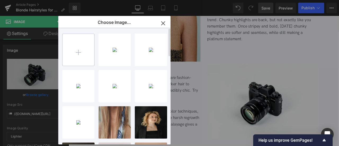
click at [84, 54] on input "file" at bounding box center [79, 50] width 32 height 32
type input "C:\fakepath\oighgrio-06.jpg"
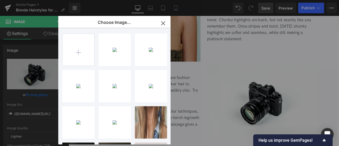
click at [49, 0] on div "Row You are previewing how the will restyle your page. You can not edit Element…" at bounding box center [169, 0] width 339 height 0
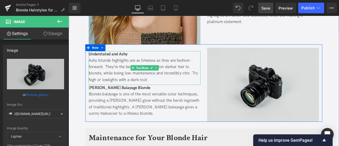
scroll to position [1387, 0]
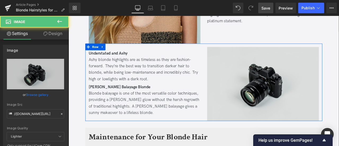
click at [271, 79] on img at bounding box center [299, 97] width 133 height 88
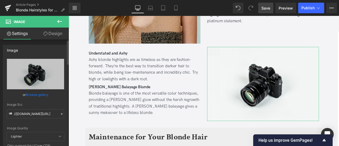
click at [34, 92] on link "Browse gallery" at bounding box center [37, 94] width 23 height 9
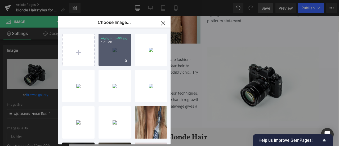
click at [110, 49] on div "oighgri...o-06.jpg 1.75 MB" at bounding box center [115, 50] width 32 height 32
type input "[URL][DOMAIN_NAME]"
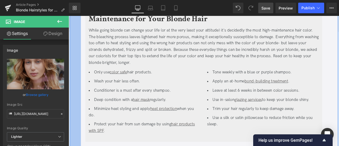
scroll to position [1634, 0]
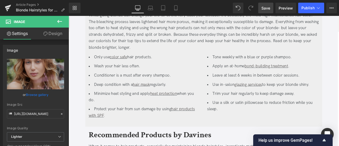
click at [270, 6] on span "Save" at bounding box center [266, 8] width 9 height 6
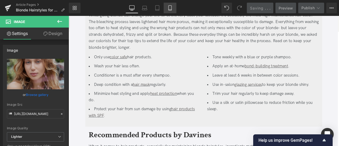
click at [170, 6] on icon at bounding box center [170, 7] width 5 height 5
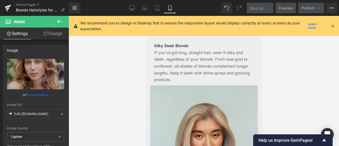
scroll to position [2403, 0]
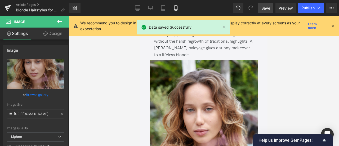
click at [335, 25] on icon at bounding box center [333, 26] width 5 height 5
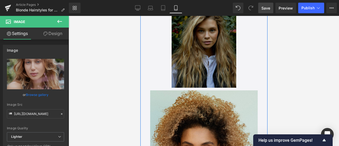
scroll to position [571, 0]
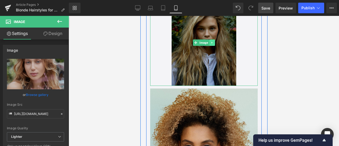
click at [211, 44] on icon at bounding box center [212, 42] width 3 height 3
click at [214, 44] on icon at bounding box center [214, 42] width 3 height 3
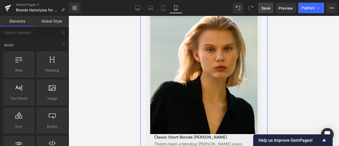
scroll to position [260, 0]
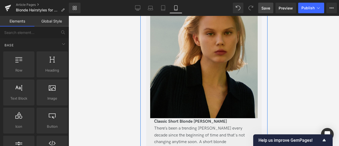
click at [177, 61] on img at bounding box center [204, 58] width 108 height 122
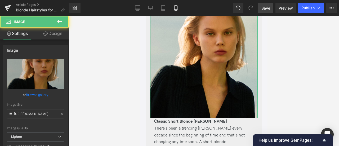
click at [49, 31] on link "Design" at bounding box center [53, 34] width 34 height 12
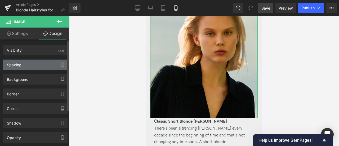
click at [33, 64] on div "Spacing" at bounding box center [35, 65] width 65 height 10
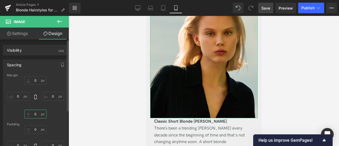
click at [34, 113] on input "0" at bounding box center [35, 114] width 22 height 9
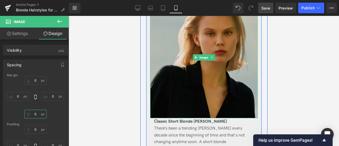
scroll to position [289, 0]
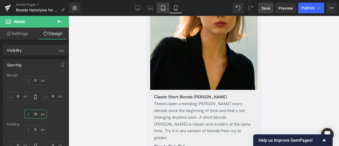
type input "15"
click at [166, 7] on icon at bounding box center [163, 7] width 5 height 5
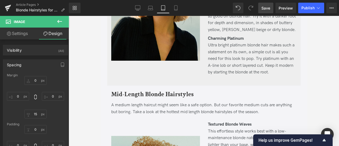
type input "0"
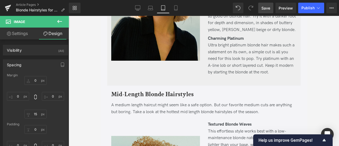
type input "0"
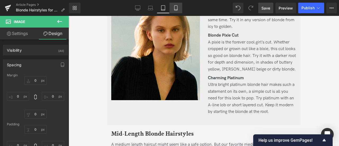
click at [176, 5] on link "Mobile" at bounding box center [176, 8] width 13 height 11
type input "0"
type input "15"
type input "0"
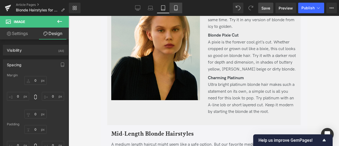
type input "0"
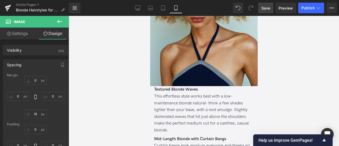
scroll to position [632, 0]
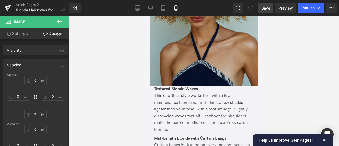
click at [176, 64] on img at bounding box center [204, 13] width 108 height 143
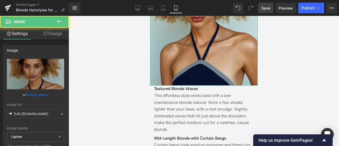
click at [50, 38] on link "Design" at bounding box center [53, 34] width 34 height 12
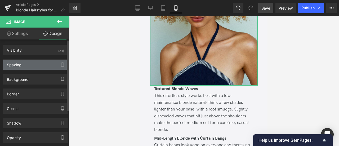
click at [33, 60] on div "Spacing" at bounding box center [35, 65] width 65 height 10
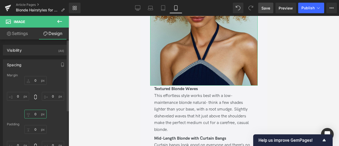
click at [34, 114] on input "0" at bounding box center [35, 114] width 22 height 9
type input "15"
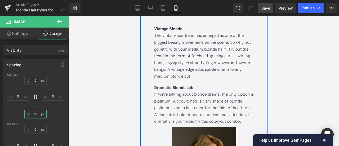
scroll to position [809, 0]
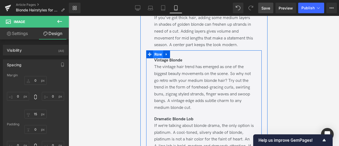
click at [155, 58] on span "Row" at bounding box center [158, 54] width 10 height 8
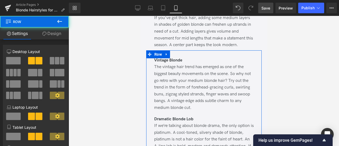
click at [47, 34] on link "Design" at bounding box center [51, 34] width 34 height 12
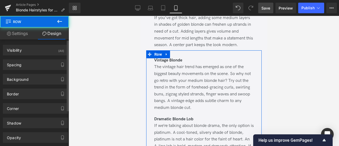
type input "0"
type input "15"
type input "0"
type input "20"
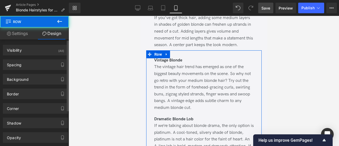
type input "0"
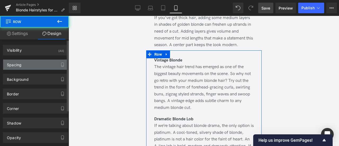
click at [28, 66] on div "Spacing" at bounding box center [35, 65] width 65 height 10
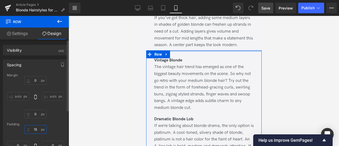
click at [34, 131] on input "15" at bounding box center [35, 129] width 22 height 9
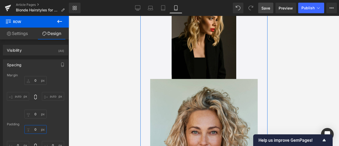
scroll to position [937, 0]
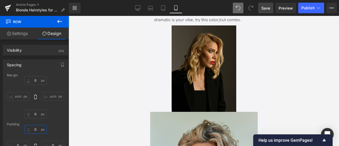
type input "0"
click at [239, 8] on icon at bounding box center [238, 8] width 5 height 5
type input "0"
type input "15"
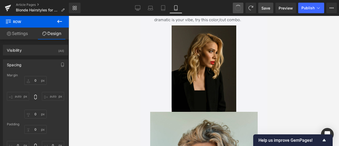
type input "0"
type input "20"
type input "0"
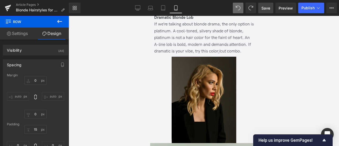
scroll to position [910, 0]
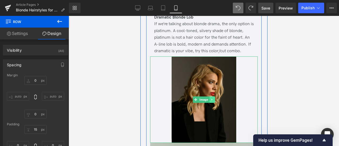
click at [211, 101] on icon at bounding box center [212, 99] width 3 height 3
click at [213, 101] on icon at bounding box center [214, 99] width 3 height 3
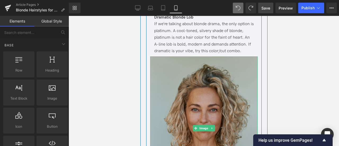
scroll to position [971, 0]
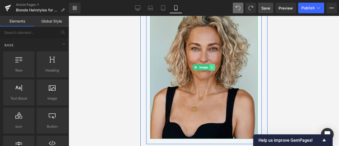
click at [211, 71] on link at bounding box center [212, 67] width 6 height 6
click at [208, 69] on icon at bounding box center [209, 67] width 3 height 3
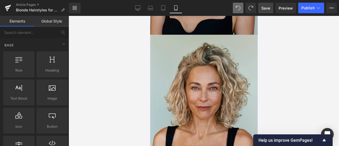
scroll to position [1080, 0]
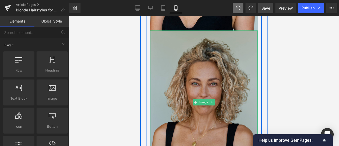
click at [162, 57] on img at bounding box center [204, 101] width 108 height 143
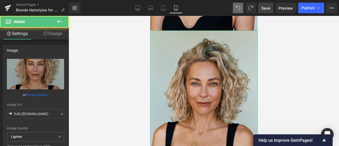
click at [52, 33] on link "Design" at bounding box center [53, 34] width 34 height 12
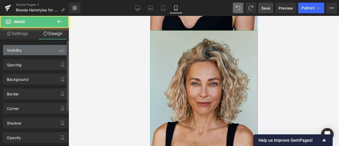
click at [44, 50] on div "Visibility (All)" at bounding box center [35, 50] width 65 height 10
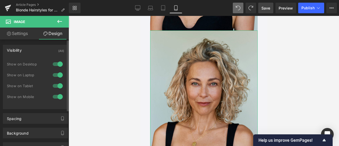
click at [57, 95] on div at bounding box center [57, 97] width 13 height 8
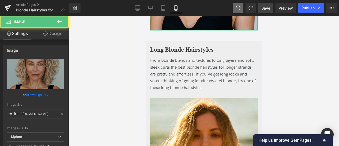
click at [46, 35] on icon at bounding box center [45, 34] width 4 height 4
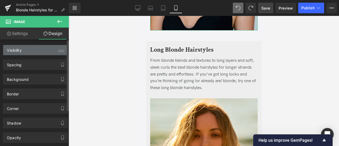
click at [54, 53] on div "Visibility (All)" at bounding box center [35, 50] width 65 height 10
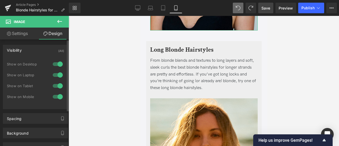
click at [59, 81] on div "Show on Laptop" at bounding box center [35, 77] width 57 height 11
click at [58, 82] on div at bounding box center [57, 86] width 13 height 8
click at [57, 77] on div at bounding box center [57, 75] width 13 height 8
click at [54, 61] on div at bounding box center [57, 64] width 13 height 8
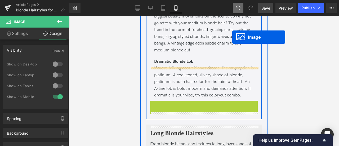
scroll to position [845, 0]
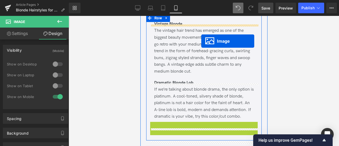
drag, startPoint x: 186, startPoint y: 88, endPoint x: 201, endPoint y: 41, distance: 49.3
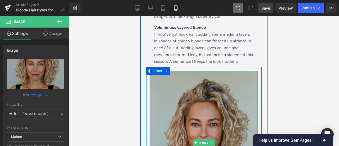
scroll to position [783, 0]
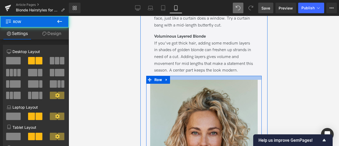
drag, startPoint x: 173, startPoint y: 83, endPoint x: 176, endPoint y: 65, distance: 18.5
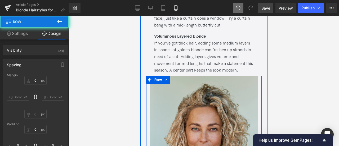
type input "0"
type input "20"
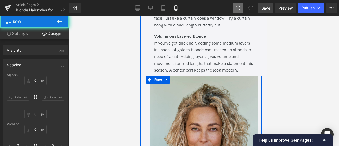
type input "0"
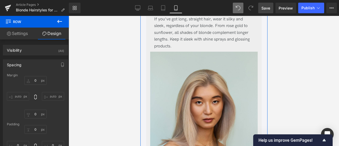
scroll to position [1500, 0]
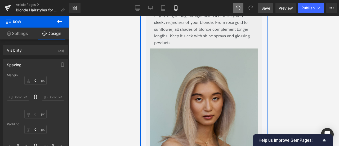
click at [195, 89] on img at bounding box center [204, 120] width 108 height 143
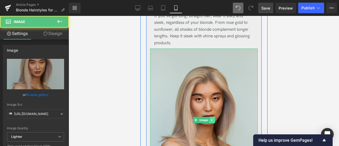
click at [212, 122] on icon at bounding box center [212, 120] width 3 height 3
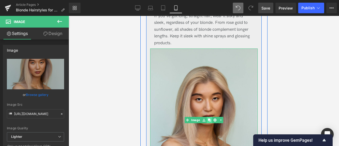
click at [208, 122] on icon at bounding box center [209, 120] width 3 height 3
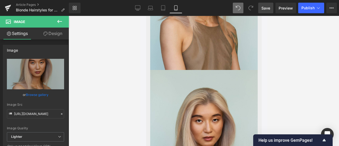
click at [45, 39] on link "Design" at bounding box center [53, 34] width 34 height 12
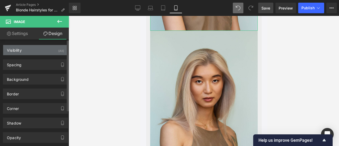
click at [51, 49] on div "Visibility (All)" at bounding box center [35, 50] width 65 height 10
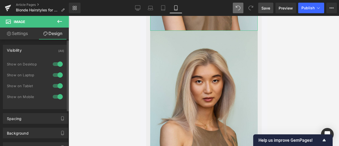
click at [58, 97] on div at bounding box center [57, 97] width 13 height 8
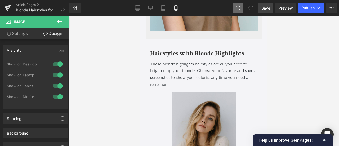
scroll to position [1517, 0]
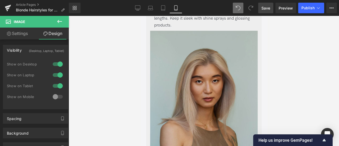
click at [205, 68] on img at bounding box center [204, 102] width 108 height 143
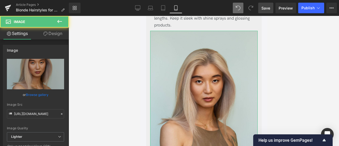
click at [54, 36] on link "Design" at bounding box center [53, 34] width 34 height 12
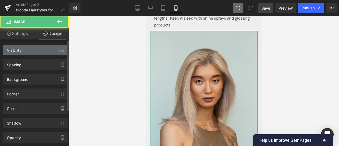
click at [54, 47] on div "Visibility (All)" at bounding box center [35, 50] width 65 height 10
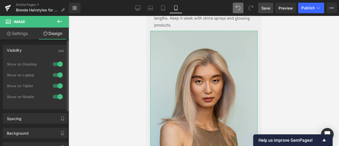
click at [57, 85] on div at bounding box center [57, 86] width 13 height 8
click at [58, 72] on div at bounding box center [57, 75] width 13 height 8
click at [56, 65] on div at bounding box center [57, 64] width 13 height 8
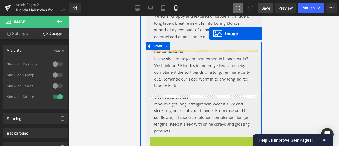
scroll to position [1379, 0]
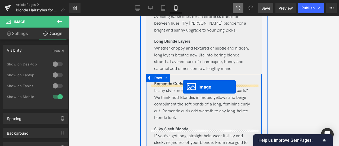
drag, startPoint x: 195, startPoint y: 108, endPoint x: 183, endPoint y: 87, distance: 24.8
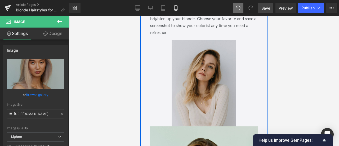
scroll to position [1713, 0]
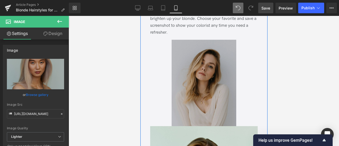
click at [215, 88] on img at bounding box center [204, 83] width 65 height 86
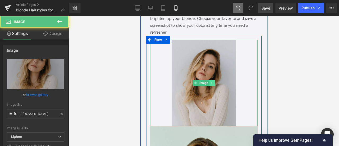
click at [212, 85] on icon at bounding box center [212, 82] width 3 height 3
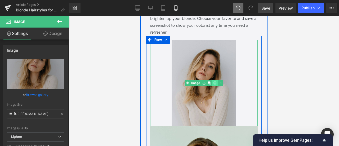
click at [213, 84] on icon at bounding box center [214, 82] width 3 height 3
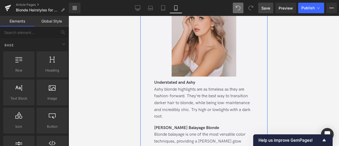
scroll to position [2039, 0]
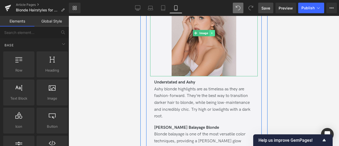
click at [211, 35] on icon at bounding box center [212, 33] width 3 height 3
click at [213, 35] on icon at bounding box center [214, 33] width 3 height 3
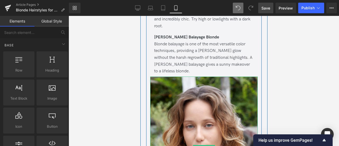
scroll to position [2078, 0]
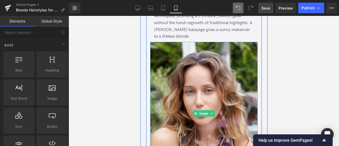
click at [187, 90] on img at bounding box center [204, 113] width 108 height 143
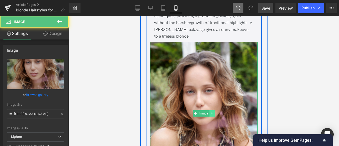
click at [209, 113] on link at bounding box center [212, 113] width 6 height 6
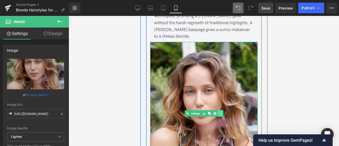
click at [209, 113] on icon at bounding box center [209, 113] width 3 height 3
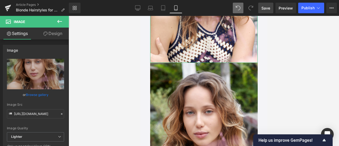
click at [55, 37] on link "Design" at bounding box center [53, 34] width 34 height 12
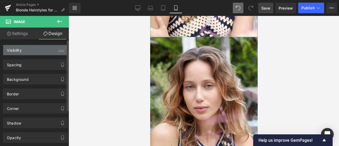
click at [47, 49] on div "Visibility (All)" at bounding box center [35, 50] width 65 height 10
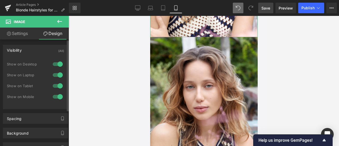
click at [53, 97] on div at bounding box center [57, 97] width 13 height 8
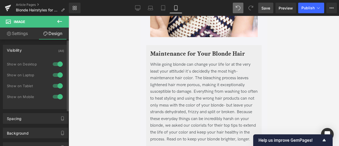
scroll to position [2082, 0]
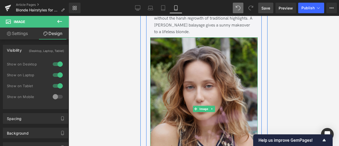
click at [211, 44] on img at bounding box center [204, 108] width 108 height 143
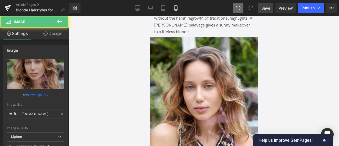
click at [43, 27] on span "Image" at bounding box center [31, 22] width 53 height 12
click at [45, 28] on link "Design" at bounding box center [53, 34] width 34 height 12
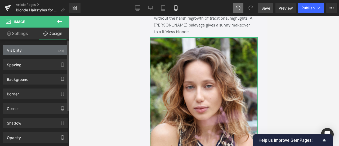
click at [49, 49] on div "Visibility (All)" at bounding box center [35, 50] width 65 height 10
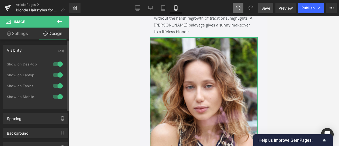
click at [57, 87] on div at bounding box center [57, 86] width 13 height 8
click at [55, 75] on div at bounding box center [57, 75] width 13 height 8
click at [53, 64] on div at bounding box center [57, 64] width 13 height 8
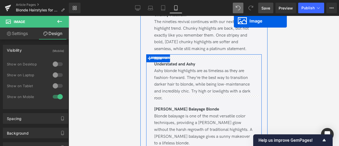
scroll to position [1950, 0]
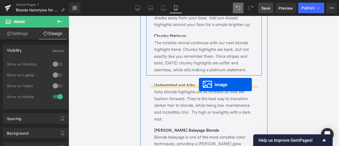
drag, startPoint x: 195, startPoint y: 108, endPoint x: 199, endPoint y: 85, distance: 23.9
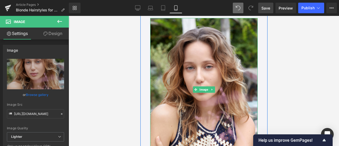
scroll to position [1977, 0]
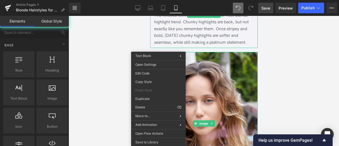
drag, startPoint x: 117, startPoint y: 40, endPoint x: 5, endPoint y: 34, distance: 112.3
click at [117, 40] on div at bounding box center [204, 81] width 271 height 130
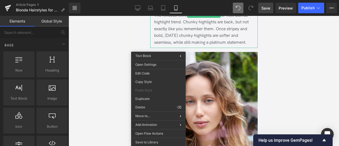
click at [297, 60] on div at bounding box center [204, 81] width 271 height 130
click at [312, 54] on div at bounding box center [204, 81] width 271 height 130
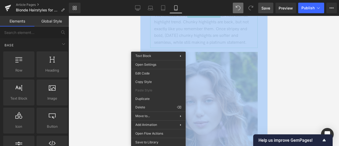
click at [312, 54] on div at bounding box center [204, 81] width 271 height 130
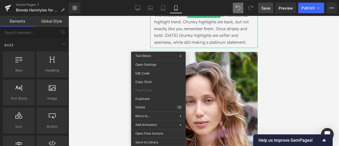
click at [131, 38] on div at bounding box center [204, 81] width 271 height 130
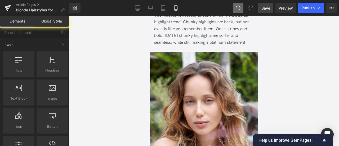
click at [122, 80] on div at bounding box center [204, 81] width 271 height 130
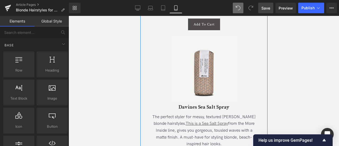
scroll to position [3025, 0]
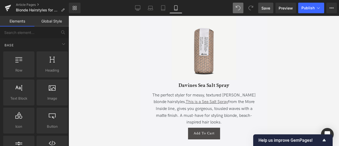
click at [269, 4] on link "Save" at bounding box center [265, 8] width 15 height 11
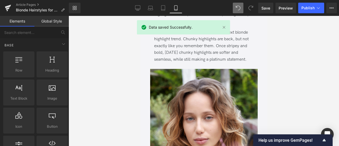
scroll to position [1960, 0]
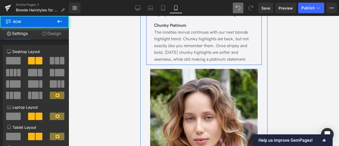
drag, startPoint x: 159, startPoint y: 71, endPoint x: 169, endPoint y: 45, distance: 27.3
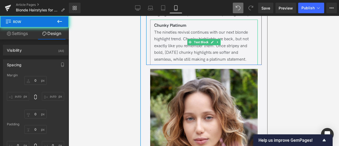
type input "0"
type input "15"
type input "0"
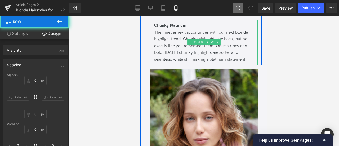
type input "0"
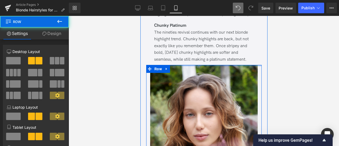
drag, startPoint x: 188, startPoint y: 74, endPoint x: 192, endPoint y: 50, distance: 24.9
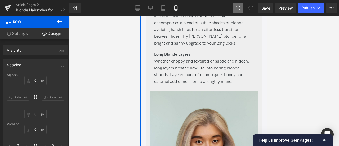
scroll to position [1363, 0]
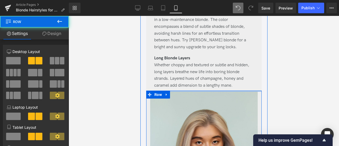
drag, startPoint x: 178, startPoint y: 99, endPoint x: 177, endPoint y: 97, distance: 2.7
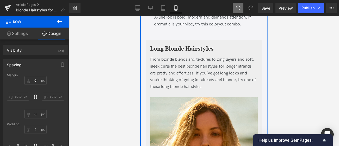
scroll to position [1080, 0]
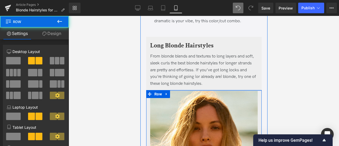
drag, startPoint x: 184, startPoint y: 98, endPoint x: 185, endPoint y: 94, distance: 3.2
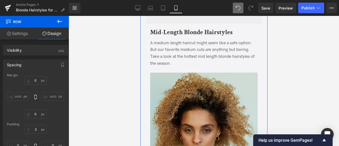
scroll to position [502, 0]
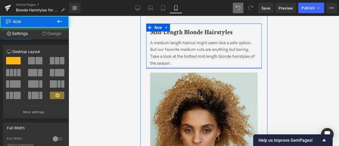
drag, startPoint x: 178, startPoint y: 75, endPoint x: 178, endPoint y: 71, distance: 3.5
click at [178, 69] on div "Mid-Length Blonde Hairstyles Heading A medium length haircut might seem like a …" at bounding box center [204, 46] width 116 height 45
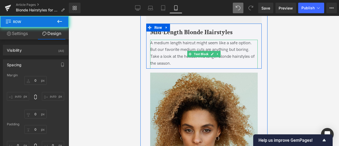
type input "0"
type input "15"
type input "0"
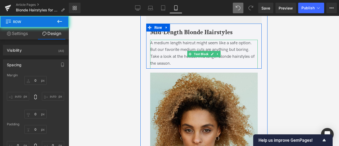
type input "0"
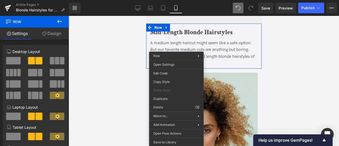
click at [116, 76] on div at bounding box center [204, 81] width 271 height 130
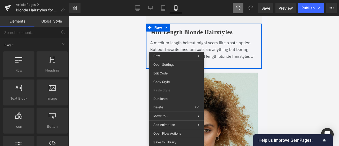
click at [116, 76] on div at bounding box center [204, 81] width 271 height 130
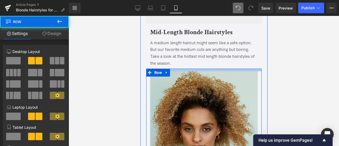
click at [173, 71] on div at bounding box center [204, 70] width 116 height 3
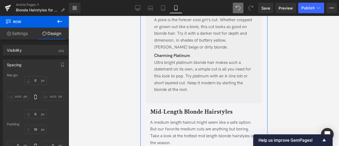
scroll to position [422, 0]
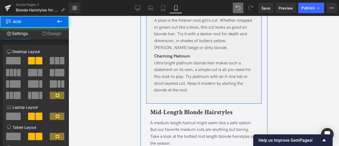
drag, startPoint x: 170, startPoint y: 106, endPoint x: 171, endPoint y: 99, distance: 6.5
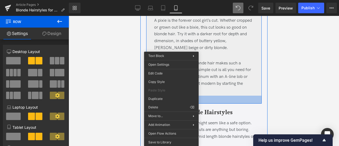
click at [231, 104] on div at bounding box center [204, 100] width 116 height 8
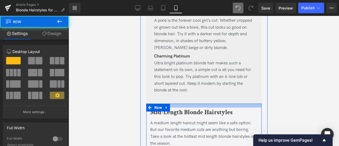
click at [207, 108] on div at bounding box center [204, 106] width 116 height 4
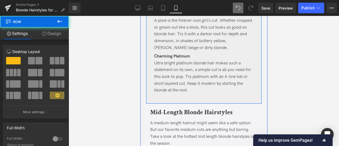
click at [200, 104] on div at bounding box center [204, 100] width 116 height 8
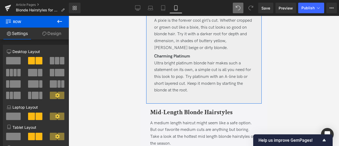
click at [60, 33] on link "Design" at bounding box center [51, 34] width 34 height 12
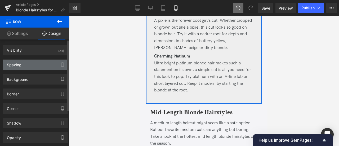
click at [47, 67] on div "Spacing" at bounding box center [35, 65] width 65 height 10
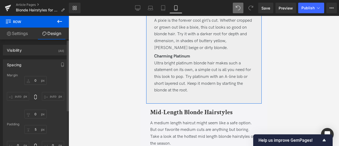
scroll to position [54, 0]
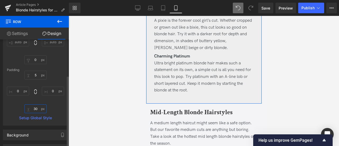
click at [37, 109] on input "30" at bounding box center [35, 108] width 22 height 9
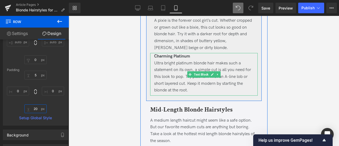
type input "2"
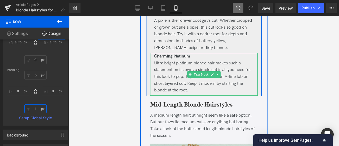
type input "15"
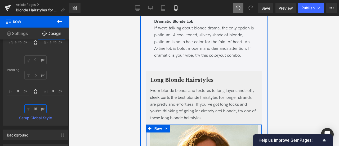
scroll to position [1045, 0]
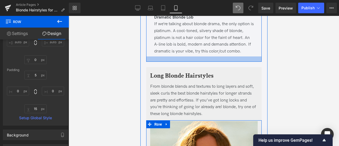
click at [173, 62] on div at bounding box center [204, 58] width 116 height 5
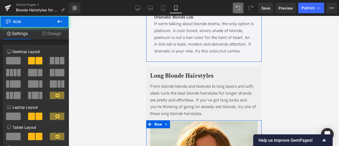
click at [54, 36] on link "Design" at bounding box center [51, 34] width 34 height 12
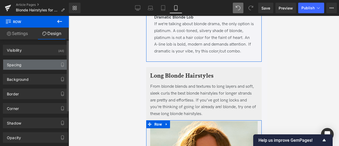
click at [34, 65] on div "Spacing" at bounding box center [35, 65] width 65 height 10
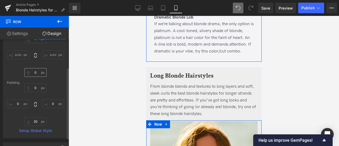
scroll to position [41, 0]
click at [37, 122] on input "20" at bounding box center [35, 121] width 22 height 9
type input "15"
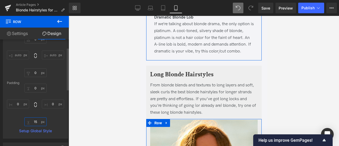
scroll to position [17, 0]
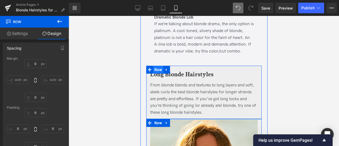
click at [159, 74] on span "Row" at bounding box center [158, 70] width 10 height 8
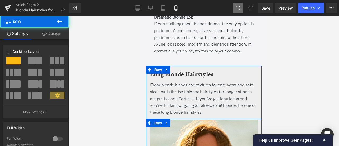
click at [45, 36] on link "Design" at bounding box center [51, 34] width 34 height 12
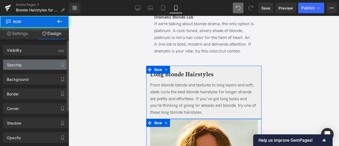
click at [28, 61] on div "Spacing" at bounding box center [35, 65] width 65 height 10
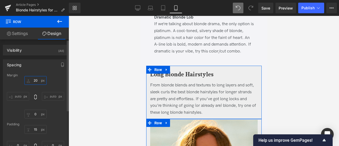
click at [35, 78] on input "20" at bounding box center [35, 80] width 22 height 9
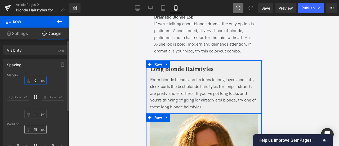
type input "0"
click at [33, 131] on input "15" at bounding box center [35, 129] width 22 height 9
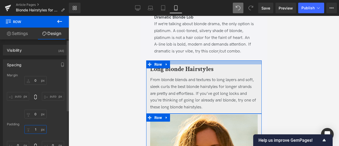
type input "10"
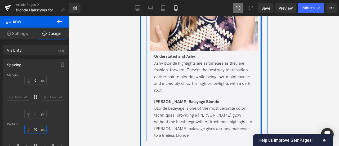
scroll to position [2156, 0]
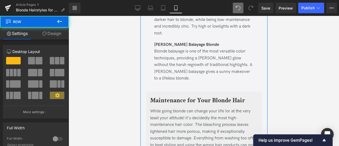
click at [58, 32] on link "Design" at bounding box center [51, 34] width 34 height 12
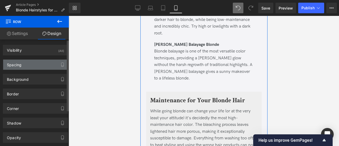
type input "0"
type input "30"
type input "2"
type input "20"
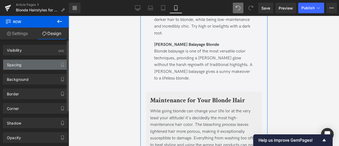
type input "2"
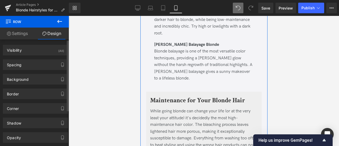
click at [27, 70] on div "Background Color & Image color #f4f4f7 Color #f4f4f7 100 % Image Replace Image …" at bounding box center [35, 77] width 71 height 15
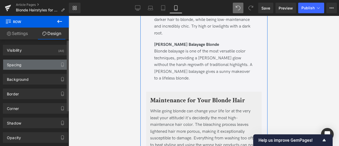
click at [21, 64] on div "Spacing" at bounding box center [14, 63] width 15 height 7
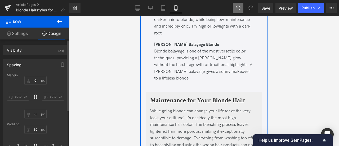
scroll to position [40, 0]
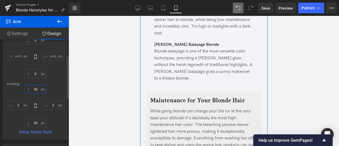
click at [36, 91] on input "30" at bounding box center [35, 89] width 22 height 9
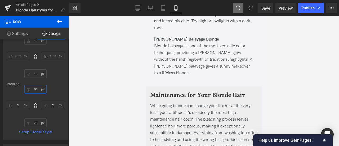
type input "1"
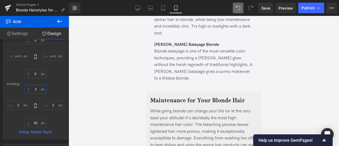
type input "30"
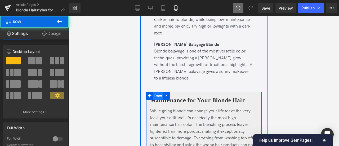
click at [155, 94] on span "Row" at bounding box center [158, 96] width 10 height 8
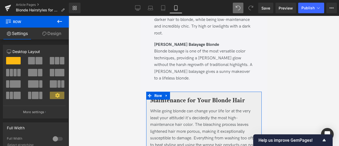
click at [60, 34] on link "Design" at bounding box center [51, 34] width 34 height 12
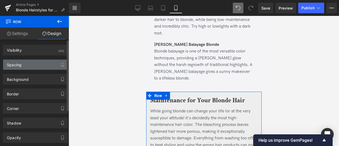
click at [33, 67] on div "Spacing" at bounding box center [35, 65] width 65 height 10
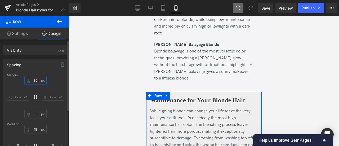
click at [36, 82] on input "30" at bounding box center [35, 80] width 22 height 9
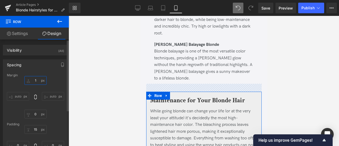
type input "10"
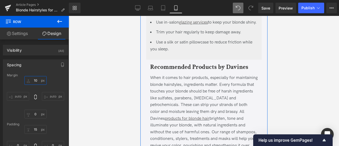
scroll to position [2430, 0]
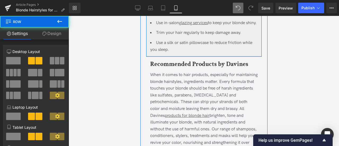
drag, startPoint x: 161, startPoint y: 72, endPoint x: 158, endPoint y: 68, distance: 4.7
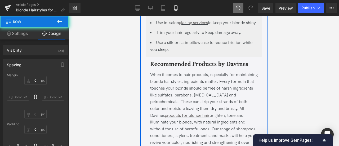
type input "0"
type input "10"
type input "0"
type input "2"
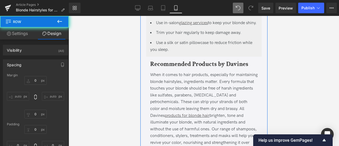
type input "0"
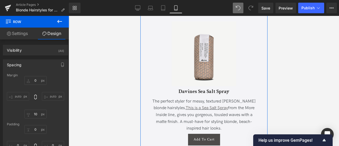
scroll to position [2987, 0]
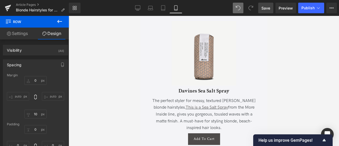
click at [266, 8] on span "Save" at bounding box center [266, 8] width 9 height 6
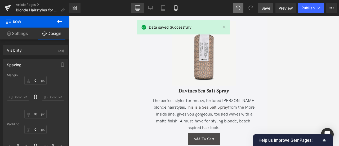
click at [129, 7] on div "Library Mobile Desktop Laptop Tablet Mobile Save Preview Publish Scheduled View…" at bounding box center [204, 8] width 270 height 11
click at [134, 8] on link "Desktop" at bounding box center [137, 8] width 13 height 11
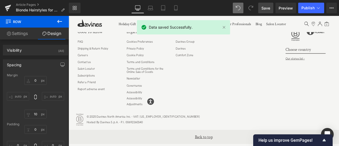
scroll to position [1634, 0]
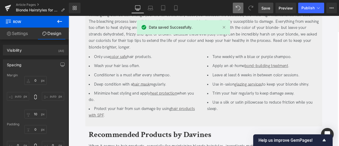
type input "0"
type input "10"
type input "0"
type input "15"
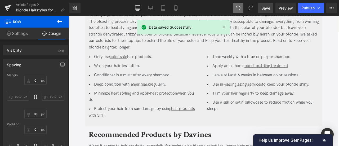
type input "0"
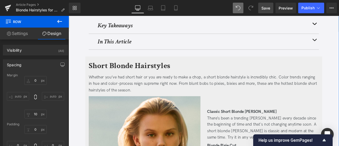
scroll to position [0, 0]
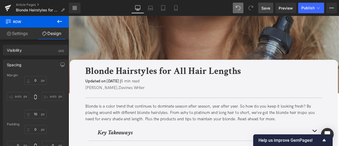
click at [165, 53] on img at bounding box center [229, 62] width 321 height 92
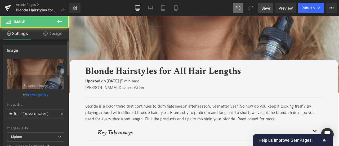
click at [28, 98] on link "Browse gallery" at bounding box center [37, 94] width 23 height 9
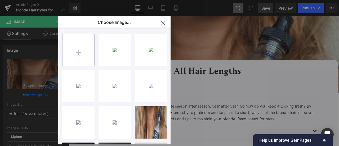
click at [81, 48] on input "file" at bounding box center [79, 50] width 32 height 32
type input "C:\fakepath\fewjpfwe_GP header.jpg"
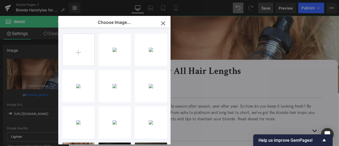
click at [42, 0] on div "Row You are previewing how the will restyle your page. You can not edit Element…" at bounding box center [169, 0] width 339 height 0
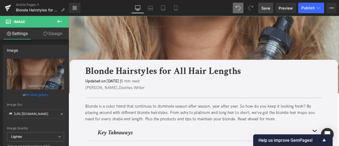
click at [42, 95] on link "Browse gallery" at bounding box center [37, 94] width 23 height 9
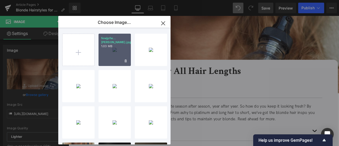
click at [110, 51] on div "fewjpfw...ader.jpg 1.03 MB" at bounding box center [115, 50] width 32 height 32
type input "https://ucarecdn.com/cfa1c896-144a-4324-b047-9076bf73fea1/-/format/auto/-/previ…"
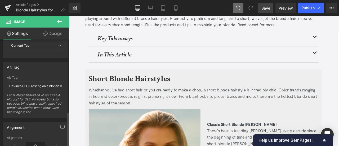
scroll to position [286, 0]
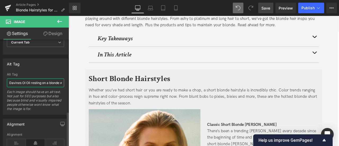
click at [20, 81] on input "Davines OI Oil resting on a blonde woman's neck" at bounding box center [35, 82] width 57 height 9
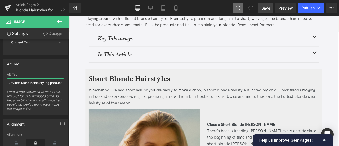
scroll to position [0, 38]
type input "Blonde woman holding Davines More Inside styling product in the sunshine"
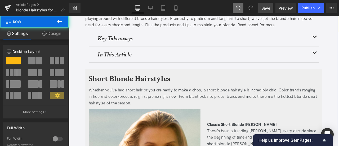
scroll to position [207, 0]
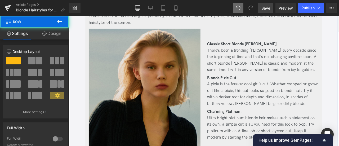
click at [130, 90] on img at bounding box center [159, 106] width 133 height 150
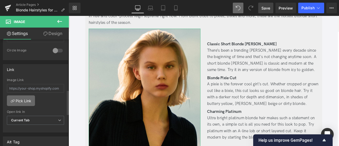
scroll to position [259, 0]
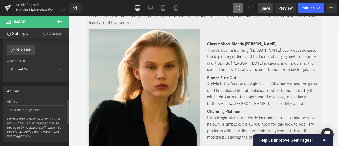
click at [24, 111] on div "Alt Tag Each image should have an alt text. Not just for SEO purposes but also …" at bounding box center [35, 121] width 57 height 42
click at [18, 108] on input "text" at bounding box center [35, 110] width 57 height 9
click at [269, 10] on span "Save" at bounding box center [266, 8] width 9 height 6
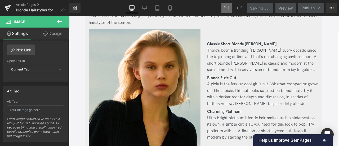
scroll to position [0, 0]
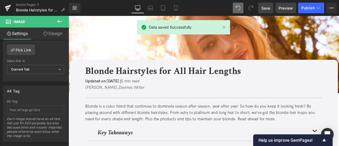
click at [286, 8] on span "Preview" at bounding box center [286, 8] width 14 height 6
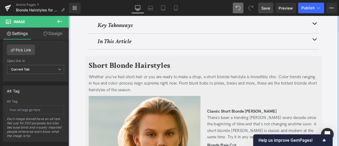
scroll to position [203, 0]
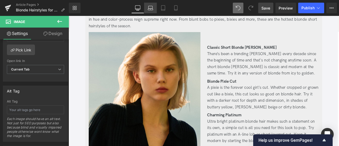
click at [148, 9] on icon at bounding box center [150, 9] width 5 height 2
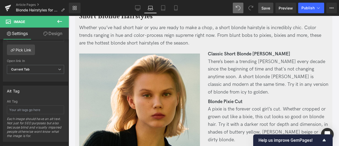
scroll to position [218, 0]
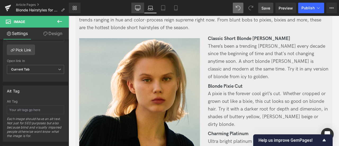
click at [136, 6] on icon at bounding box center [137, 7] width 5 height 5
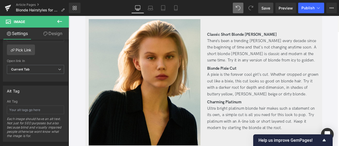
scroll to position [203, 0]
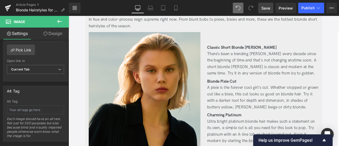
click at [59, 20] on icon at bounding box center [59, 21] width 6 height 6
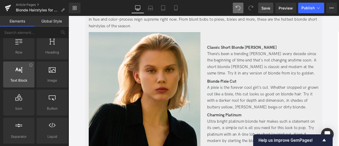
scroll to position [38, 0]
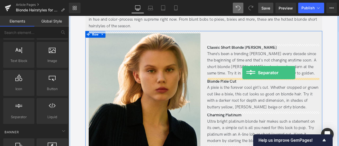
drag, startPoint x: 89, startPoint y: 128, endPoint x: 275, endPoint y: 83, distance: 191.0
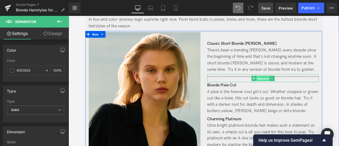
click at [296, 90] on span "Separator" at bounding box center [299, 90] width 16 height 6
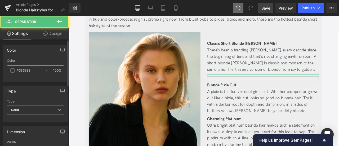
click at [47, 71] on icon at bounding box center [47, 71] width 4 height 4
type input "none"
type input "0"
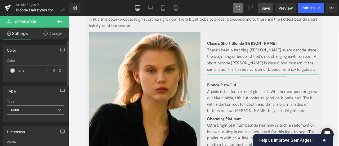
click at [48, 111] on span "Solid" at bounding box center [35, 110] width 57 height 9
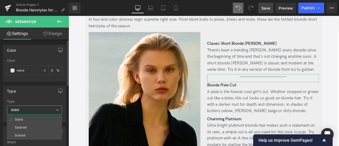
click at [37, 95] on div "Type" at bounding box center [34, 91] width 63 height 10
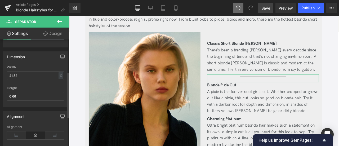
scroll to position [0, 0]
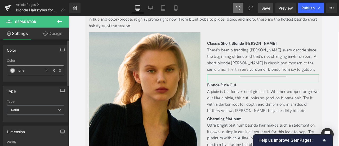
click at [33, 70] on input "none" at bounding box center [30, 71] width 26 height 6
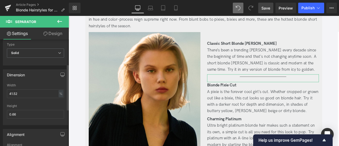
scroll to position [57, 0]
click at [26, 93] on input "41.52" at bounding box center [35, 93] width 57 height 9
type input "0"
click at [37, 111] on input "0.66" at bounding box center [35, 114] width 57 height 9
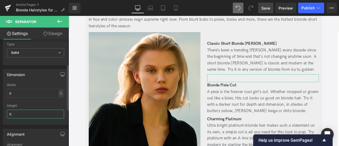
type input "0"
click at [53, 32] on link "Design" at bounding box center [53, 34] width 34 height 12
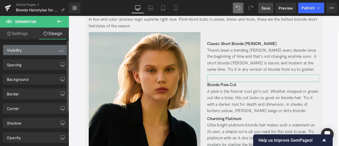
click at [51, 52] on div "Visibility (All)" at bounding box center [35, 50] width 65 height 10
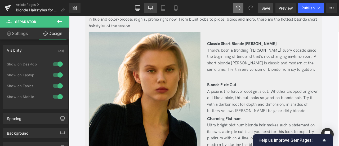
click at [149, 7] on icon at bounding box center [150, 7] width 4 height 2
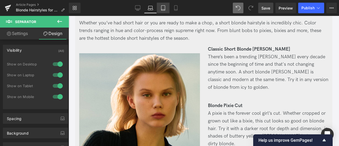
click at [162, 10] on icon at bounding box center [163, 7] width 5 height 5
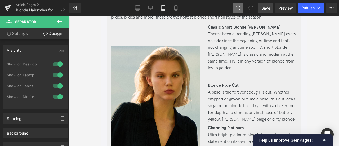
scroll to position [189, 0]
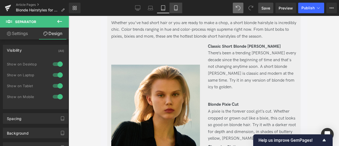
click at [177, 10] on icon at bounding box center [175, 10] width 3 height 0
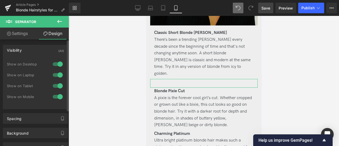
click at [56, 94] on div at bounding box center [57, 97] width 13 height 8
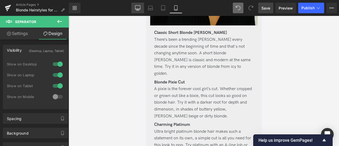
click at [137, 8] on icon at bounding box center [137, 7] width 5 height 5
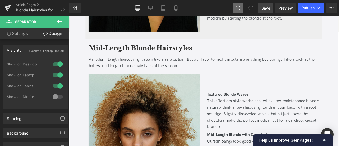
scroll to position [228, 0]
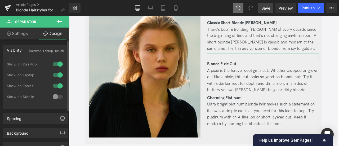
click at [29, 52] on div "(Desktop, Laptop, Tablet)" at bounding box center [46, 49] width 35 height 9
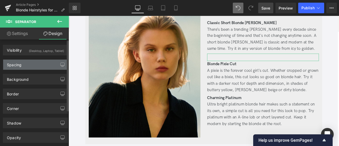
click at [24, 63] on div "Spacing" at bounding box center [35, 65] width 65 height 10
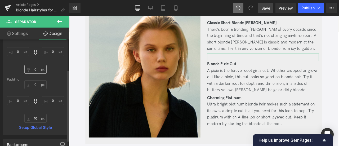
scroll to position [52, 0]
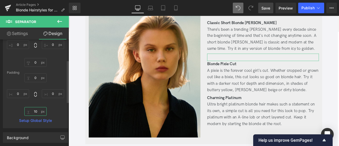
drag, startPoint x: 38, startPoint y: 110, endPoint x: 36, endPoint y: 111, distance: 2.7
click at [36, 111] on input "10" at bounding box center [35, 111] width 22 height 9
type input "0"
click at [17, 32] on link "Settings" at bounding box center [17, 34] width 34 height 12
type input "0"
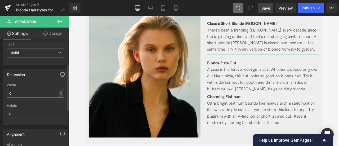
scroll to position [102, 0]
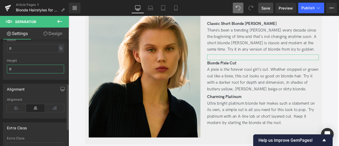
click at [19, 66] on input "0" at bounding box center [35, 69] width 57 height 9
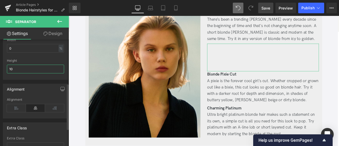
type input "1"
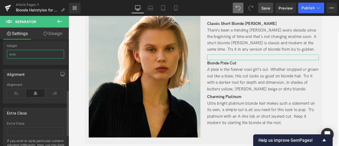
scroll to position [117, 0]
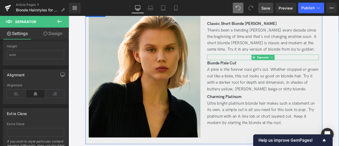
click at [256, 63] on div at bounding box center [299, 65] width 133 height 7
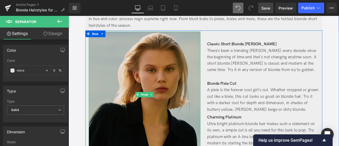
scroll to position [202, 0]
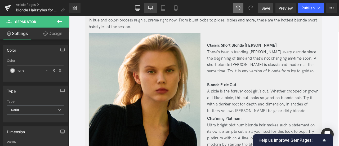
click at [150, 7] on icon at bounding box center [150, 7] width 5 height 5
type input "0"
type input "0.66"
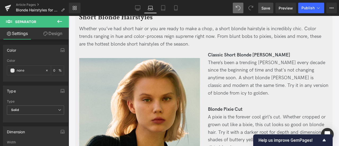
scroll to position [207, 0]
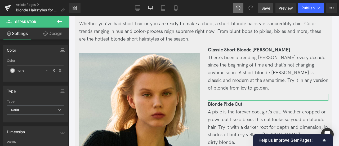
click at [45, 33] on icon at bounding box center [45, 34] width 4 height 4
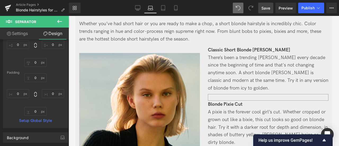
type input "0"
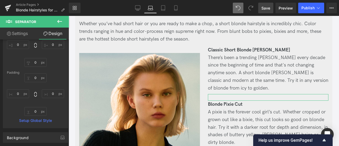
type input "0"
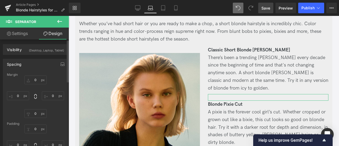
scroll to position [0, 0]
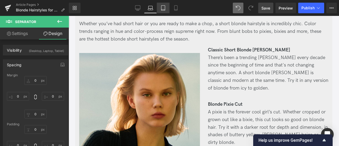
click at [160, 10] on link "Tablet" at bounding box center [163, 8] width 13 height 11
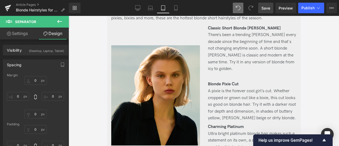
type input "0"
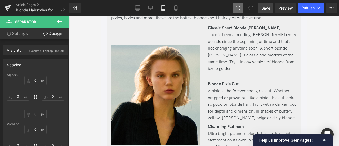
type input "0"
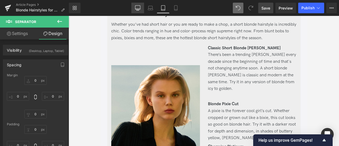
click at [136, 7] on icon at bounding box center [137, 7] width 5 height 5
type input "0"
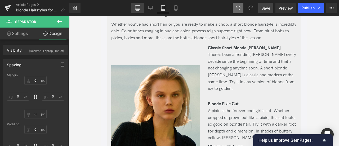
type input "0"
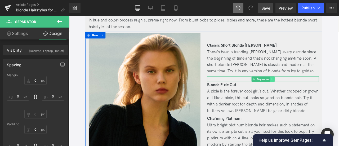
click at [310, 90] on icon at bounding box center [310, 91] width 1 height 2
click at [312, 90] on icon at bounding box center [313, 90] width 3 height 3
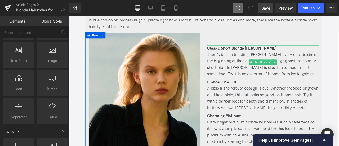
click at [252, 85] on div "There’s been a trending [PERSON_NAME] every decade since the beginning of time …" at bounding box center [299, 73] width 133 height 30
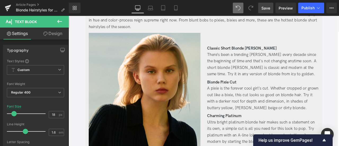
click at [59, 21] on icon at bounding box center [59, 21] width 6 height 6
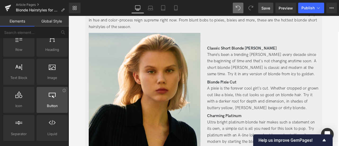
scroll to position [0, 0]
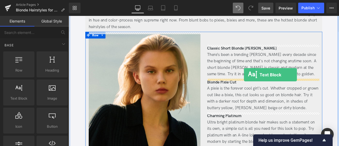
drag, startPoint x: 86, startPoint y: 114, endPoint x: 277, endPoint y: 86, distance: 192.4
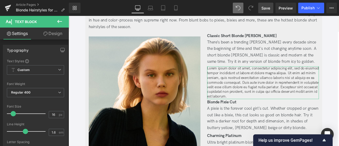
click at [49, 34] on link "Design" at bounding box center [53, 34] width 34 height 12
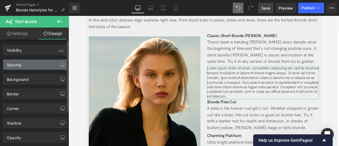
click at [29, 67] on div "Spacing" at bounding box center [35, 65] width 65 height 10
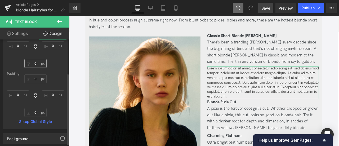
scroll to position [50, 0]
click at [24, 36] on link "Settings" at bounding box center [17, 34] width 34 height 12
type input "100"
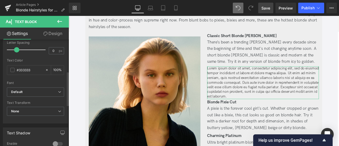
scroll to position [100, 0]
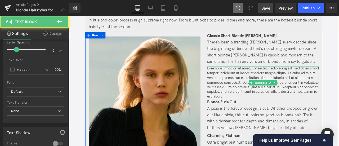
click at [269, 88] on p "Lorem ipsum dolor sit amet, consectetur adipiscing elit, sed do eiusmod tempor …" at bounding box center [299, 95] width 133 height 39
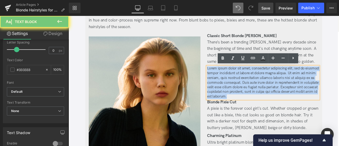
click at [269, 88] on p "Lorem ipsum dolor sit amet, consectetur adipiscing elit, sed do eiusmod tempor …" at bounding box center [299, 95] width 133 height 39
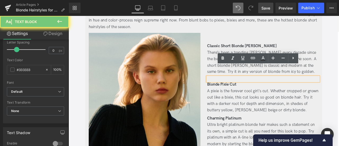
scroll to position [214, 0]
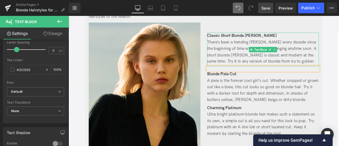
click at [235, 56] on div "There’s been a trending [PERSON_NAME] every decade since the beginning of time …" at bounding box center [299, 58] width 133 height 30
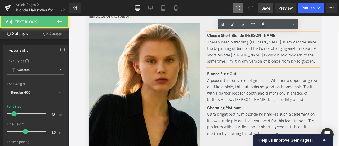
click at [230, 62] on div "Classic Short Blonde Bob There’s been a trending bob every decade since the beg…" at bounding box center [299, 99] width 141 height 150
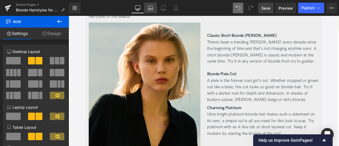
click at [154, 7] on link "Laptop" at bounding box center [150, 8] width 13 height 11
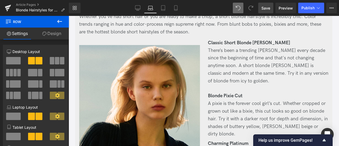
scroll to position [230, 0]
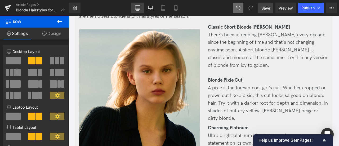
click at [138, 8] on icon at bounding box center [137, 7] width 5 height 5
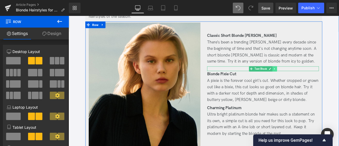
click at [310, 78] on link at bounding box center [313, 79] width 6 height 6
click at [309, 78] on icon at bounding box center [310, 78] width 3 height 3
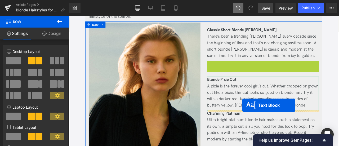
drag, startPoint x: 284, startPoint y: 76, endPoint x: 275, endPoint y: 122, distance: 47.1
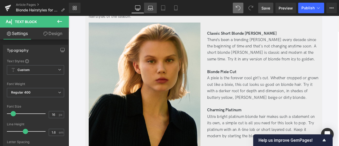
click at [152, 5] on link "Laptop" at bounding box center [150, 8] width 13 height 11
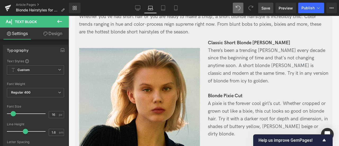
scroll to position [221, 0]
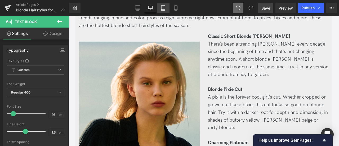
click at [163, 7] on icon at bounding box center [163, 7] width 5 height 5
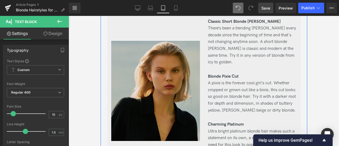
scroll to position [222, 0]
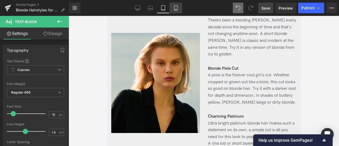
click at [176, 3] on link "Mobile" at bounding box center [176, 8] width 13 height 11
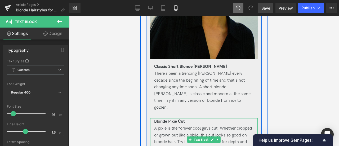
scroll to position [318, 0]
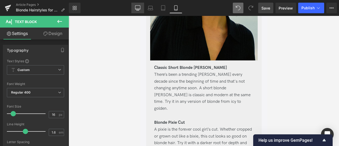
click at [140, 9] on icon at bounding box center [137, 7] width 5 height 5
type input "100"
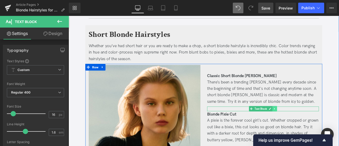
click at [312, 126] on icon at bounding box center [313, 125] width 3 height 3
click at [315, 125] on icon at bounding box center [315, 126] width 3 height 3
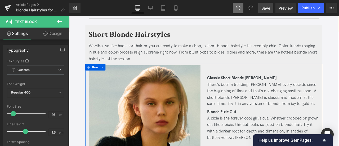
scroll to position [207, 0]
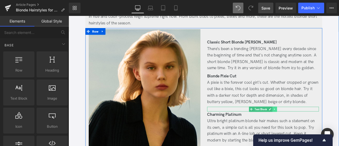
click at [313, 125] on icon at bounding box center [313, 126] width 3 height 3
click at [313, 125] on link at bounding box center [316, 126] width 6 height 6
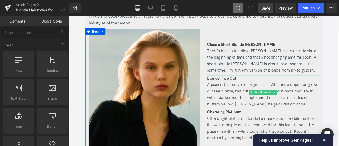
click at [288, 93] on div "Blonde Pixie Cut" at bounding box center [299, 90] width 133 height 8
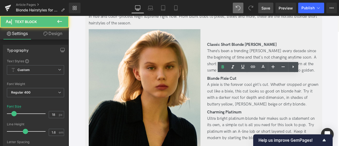
click at [57, 33] on link "Design" at bounding box center [53, 34] width 34 height 12
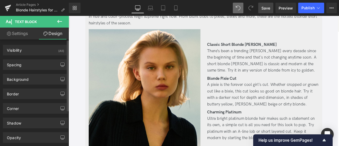
click at [29, 70] on div "Background Color & Image color transparent Color transparent 0 % Image Replace …" at bounding box center [35, 77] width 71 height 15
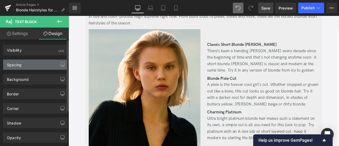
click at [20, 62] on div "Spacing" at bounding box center [14, 63] width 15 height 7
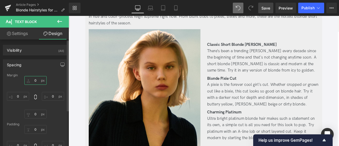
click at [34, 81] on input "0" at bounding box center [35, 80] width 22 height 9
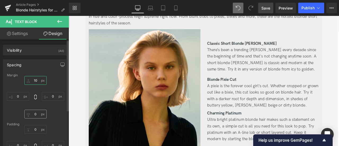
type input "10"
click at [37, 117] on input "0" at bounding box center [35, 114] width 22 height 9
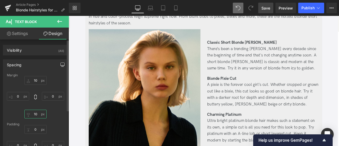
type input "10"
click at [60, 68] on button "button" at bounding box center [62, 65] width 8 height 10
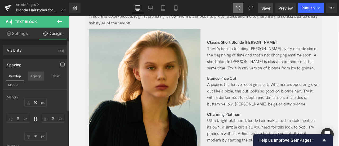
click at [36, 72] on button "Laptop" at bounding box center [36, 76] width 16 height 9
type input "10"
type input "0"
type input "10"
type input "0"
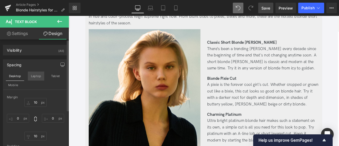
type input "0"
type input "7"
type input "0"
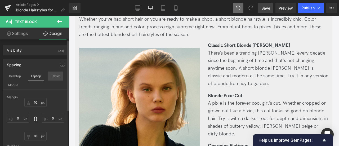
click at [52, 78] on button "Tablet" at bounding box center [55, 76] width 15 height 9
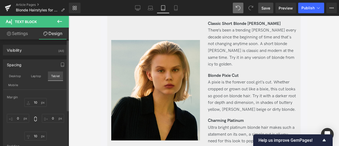
type input "10"
type input "0"
type input "10"
type input "0"
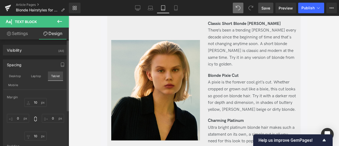
type input "0"
type input "7"
type input "0"
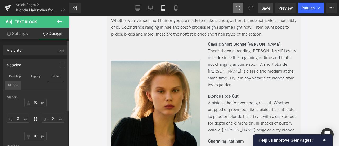
click at [14, 86] on button "Mobile" at bounding box center [13, 85] width 16 height 9
type input "10"
type input "0"
type input "10"
type input "0"
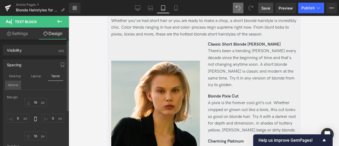
type input "0"
type input "15"
type input "7"
type input "15"
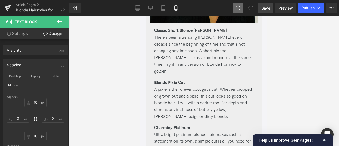
click at [20, 36] on link "Settings" at bounding box center [17, 34] width 34 height 12
type input "16"
type input "100"
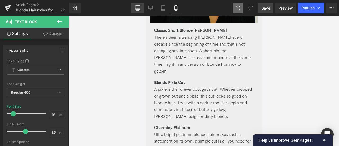
click at [135, 10] on link "Desktop" at bounding box center [137, 8] width 13 height 11
type input "18"
type input "100"
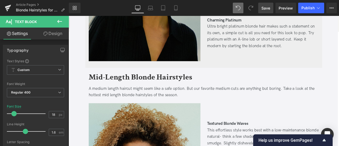
scroll to position [419, 0]
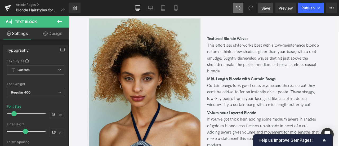
click at [255, 81] on div "This effortless style works best with a low-maintenance blonde natural- think a…" at bounding box center [299, 66] width 133 height 38
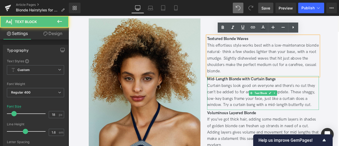
click at [250, 102] on div "Curtain bangs look good on everyone and there’s no cut they can’t be added to f…" at bounding box center [299, 110] width 133 height 30
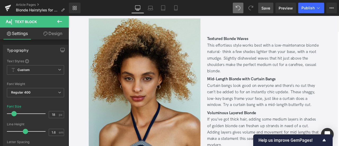
click at [53, 32] on link "Design" at bounding box center [53, 34] width 34 height 12
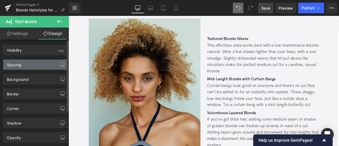
type input "0"
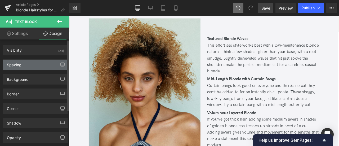
type input "0"
type input "7"
type input "0"
click at [33, 65] on div "Spacing" at bounding box center [35, 65] width 65 height 10
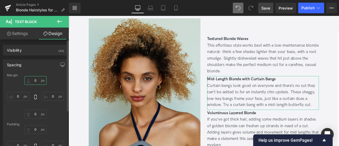
click at [34, 80] on input "0" at bounding box center [35, 80] width 22 height 9
type input "10"
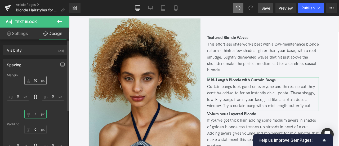
type input "10"
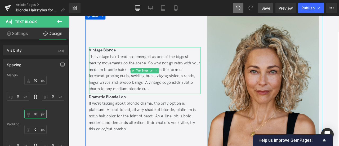
scroll to position [603, 0]
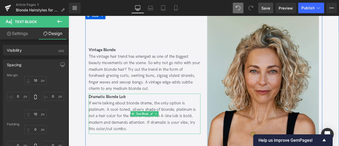
click at [115, 131] on div "If we’re talking about blonde drama, the only option is platinum. A cool-toned,…" at bounding box center [159, 135] width 133 height 38
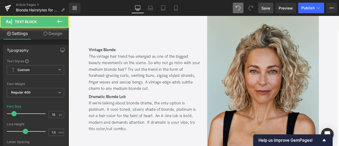
click at [51, 34] on link "Design" at bounding box center [53, 34] width 34 height 12
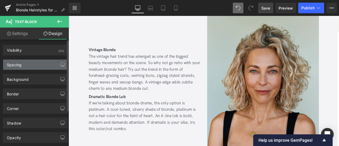
click at [37, 63] on div "Spacing" at bounding box center [35, 65] width 65 height 10
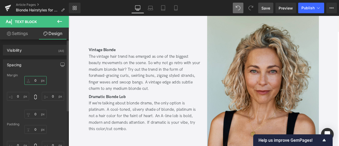
click at [36, 80] on input "0" at bounding box center [35, 80] width 22 height 9
type input "10"
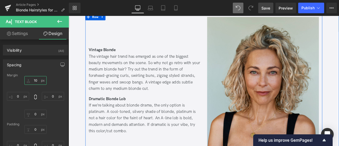
scroll to position [739, 0]
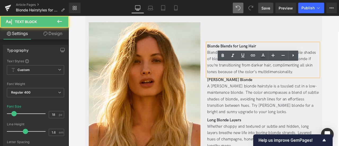
scroll to position [835, 0]
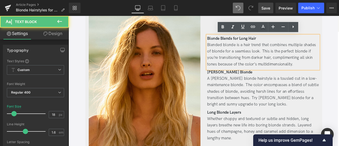
click at [253, 103] on div "A [PERSON_NAME] blonde hairstyle is a tousled cut in a low-maintenance blonde. …" at bounding box center [299, 106] width 133 height 38
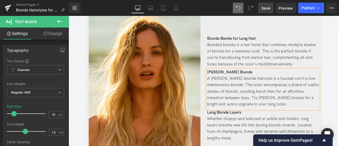
click at [49, 35] on link "Design" at bounding box center [53, 34] width 34 height 12
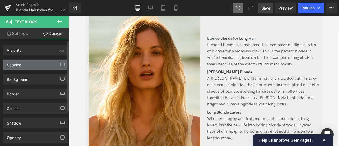
click at [24, 61] on div "Spacing" at bounding box center [35, 65] width 65 height 10
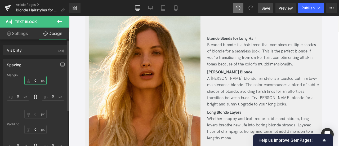
click at [32, 82] on input "0" at bounding box center [35, 80] width 22 height 9
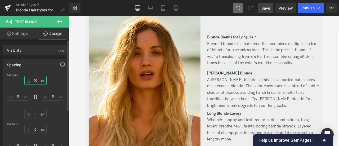
type input "10"
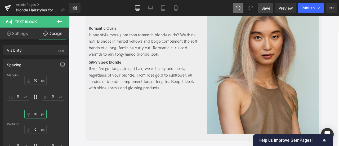
scroll to position [1051, 0]
click at [139, 41] on div "Is any style more glam than romantic blonde curls? We think not! Blondes in mut…" at bounding box center [159, 50] width 133 height 30
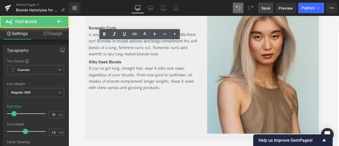
click at [49, 35] on link "Design" at bounding box center [53, 34] width 34 height 12
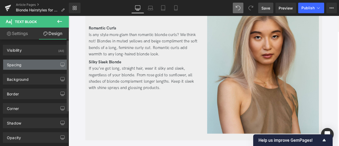
click at [37, 63] on div "Spacing" at bounding box center [35, 65] width 65 height 10
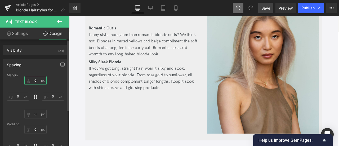
click at [35, 81] on input "0" at bounding box center [35, 80] width 22 height 9
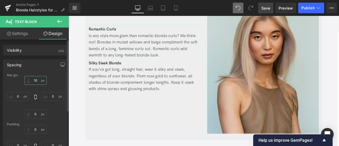
type input "1"
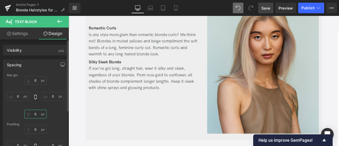
click at [37, 116] on input "0" at bounding box center [35, 114] width 22 height 9
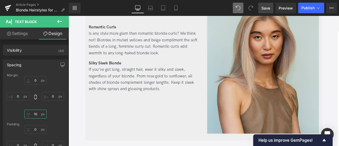
type input "10"
click at [264, 10] on span "Save" at bounding box center [266, 8] width 9 height 6
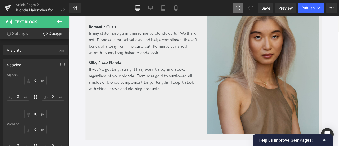
click at [249, 122] on img at bounding box center [299, 67] width 133 height 177
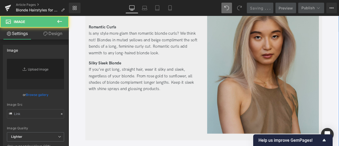
type input "https://ucarecdn.com/a6d0bcbe-c53c-45ce-845a-d06b967326aa/-/format/auto/-/previ…"
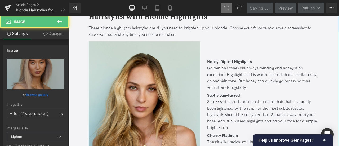
click at [253, 125] on div "Sub kissed strands are meant to mimic hair that’s naturally been lightened by t…" at bounding box center [299, 134] width 133 height 38
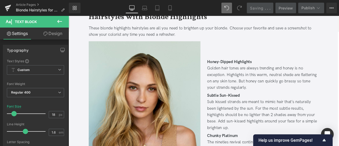
click at [43, 35] on icon at bounding box center [45, 34] width 4 height 4
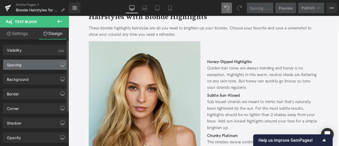
type input "0"
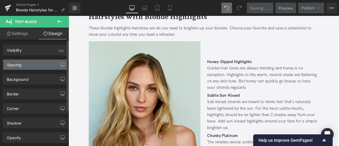
type input "0"
type input "7"
type input "0"
click at [23, 66] on div "Spacing" at bounding box center [35, 65] width 65 height 10
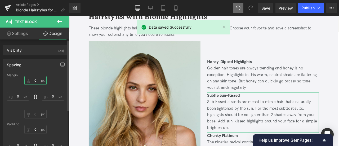
click at [34, 81] on input "0" at bounding box center [35, 80] width 22 height 9
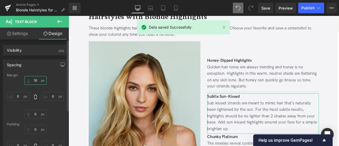
type input "10"
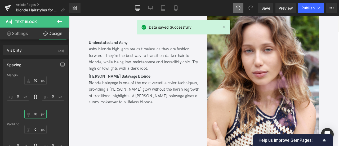
scroll to position [1481, 0]
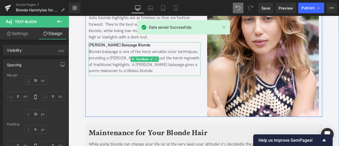
click at [137, 68] on div "Blonde balayage is one of the most versatile color techniques, providing a [PER…" at bounding box center [159, 70] width 133 height 30
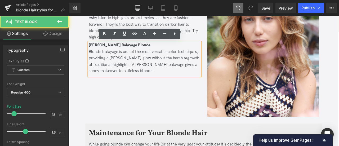
click at [57, 36] on link "Design" at bounding box center [53, 34] width 34 height 12
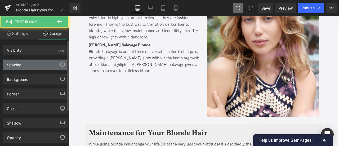
click at [27, 66] on div "Spacing" at bounding box center [35, 65] width 65 height 10
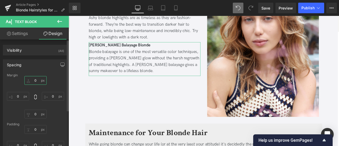
click at [36, 78] on input "0" at bounding box center [35, 80] width 22 height 9
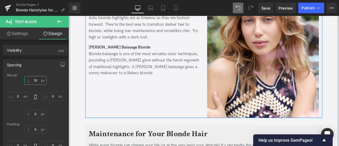
scroll to position [1629, 0]
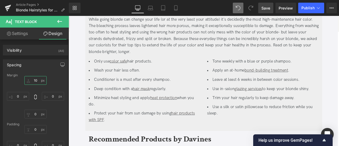
type input "10"
click at [269, 9] on span "Save" at bounding box center [266, 8] width 9 height 6
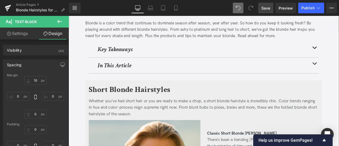
scroll to position [0, 0]
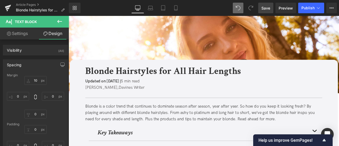
click at [264, 12] on link "Save" at bounding box center [265, 8] width 15 height 11
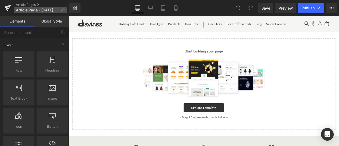
click at [63, 9] on icon at bounding box center [63, 10] width 4 height 4
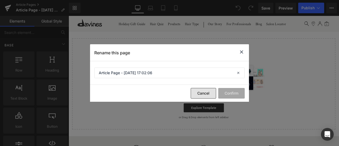
click at [201, 90] on button "Cancel" at bounding box center [203, 93] width 25 height 11
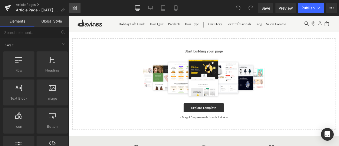
click at [74, 7] on icon at bounding box center [75, 8] width 4 height 4
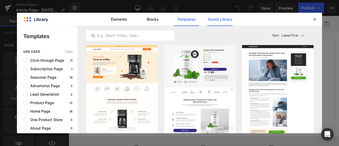
click at [214, 20] on link "Saved Library" at bounding box center [220, 19] width 25 height 13
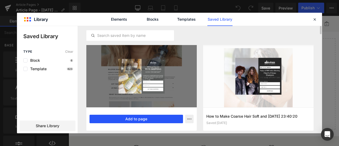
click at [147, 119] on button "Add to page" at bounding box center [137, 119] width 94 height 8
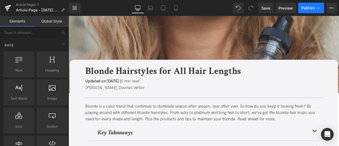
click at [314, 10] on span "Publish" at bounding box center [308, 8] width 13 height 4
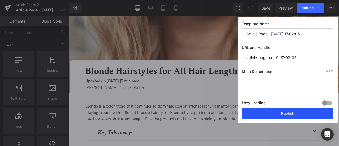
click at [264, 116] on button "Publish" at bounding box center [288, 113] width 92 height 11
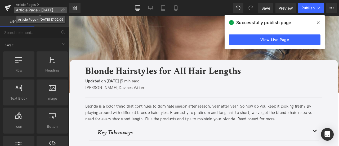
click at [63, 8] on p "Article Page - Oct 9, 17:02:06" at bounding box center [40, 10] width 53 height 6
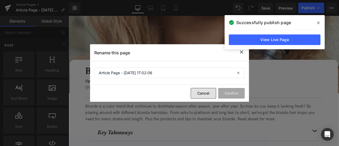
click at [204, 95] on button "Cancel" at bounding box center [203, 93] width 25 height 11
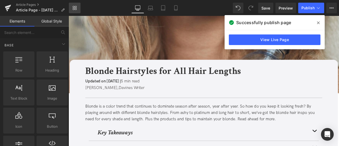
click at [75, 9] on icon at bounding box center [75, 8] width 4 height 4
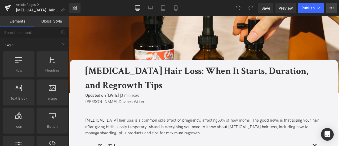
click at [331, 9] on icon at bounding box center [332, 8] width 4 height 4
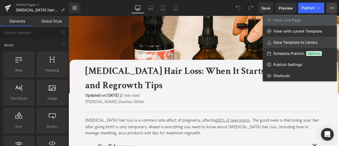
click at [295, 42] on span "Save Template to Library" at bounding box center [296, 42] width 44 height 5
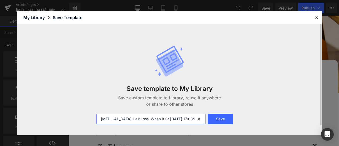
click at [100, 122] on input "[MEDICAL_DATA] Hair Loss: When It St [DATE] 17:03:20" at bounding box center [151, 119] width 109 height 11
type input "FOR CA: [MEDICAL_DATA] Hair Loss: When It St [DATE] 17:03:20"
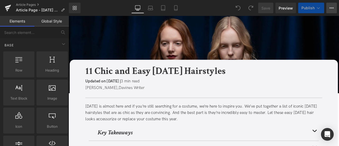
click at [332, 12] on button "View Live Page View with current Template Save Template to Library Schedule Pub…" at bounding box center [332, 8] width 11 height 11
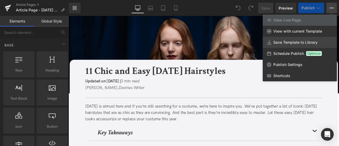
click at [282, 43] on span "Save Template to Library" at bounding box center [296, 42] width 44 height 5
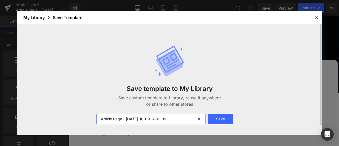
click at [100, 119] on input "Article Page - Oct 7, 16:14:13 2025-10-09 17:03:09" at bounding box center [151, 119] width 109 height 11
type input "FOR CAArticle Page - Oct 7, 16:14:13 2025-10-09 17:03:09"
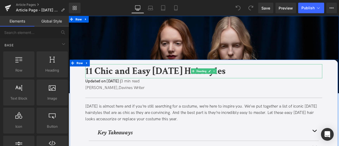
click at [119, 80] on b "11 Chic and Easy [DATE] Hairstyles" at bounding box center [172, 81] width 166 height 15
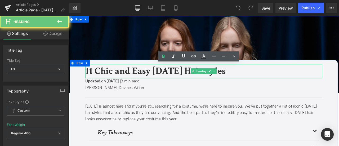
click at [119, 80] on b "11 Chic and Easy [DATE] Hairstyles" at bounding box center [172, 81] width 166 height 15
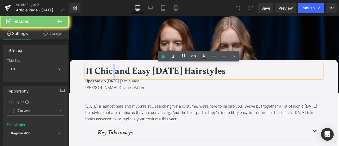
click at [119, 80] on b "11 Chic and Easy [DATE] Hairstyles" at bounding box center [172, 81] width 166 height 15
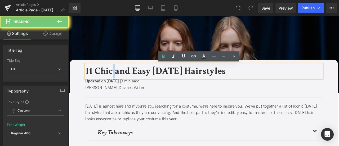
copy b "11 Chic and Easy [DATE] Hairstyles"
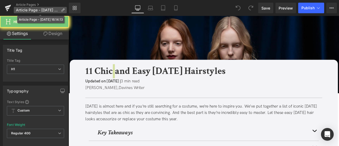
click at [62, 8] on p "Article Page - Oct 7, 16:14:13" at bounding box center [40, 10] width 53 height 6
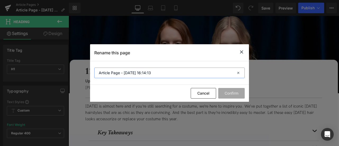
click at [127, 75] on input "Article Page - Oct 7, 16:14:13" at bounding box center [169, 73] width 151 height 11
paste input "11 Chic and Easy [DATE] Hairstyles"
type input "11 Chic and Easy [DATE] Hairstyles"
click at [231, 95] on button "Confirm" at bounding box center [231, 93] width 27 height 11
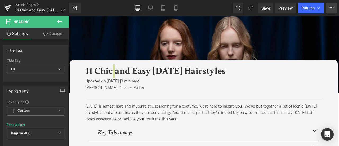
click at [329, 9] on button "View Live Page View with current Template Save Template to Library Schedule Pub…" at bounding box center [332, 8] width 11 height 11
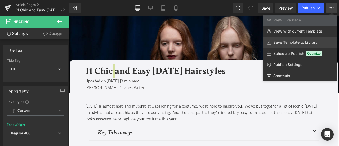
click at [288, 43] on span "Save Template to Library" at bounding box center [296, 42] width 44 height 5
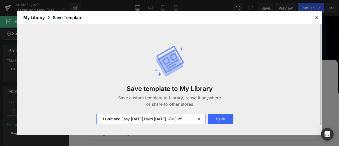
click at [100, 116] on input "11 Chic and Easy Halloween Hairs 2025-10-09 17:03:25" at bounding box center [151, 119] width 109 height 11
type input "FOR CA: 11 Chic and Easy [DATE] Hairs [DATE] 17:03:25"
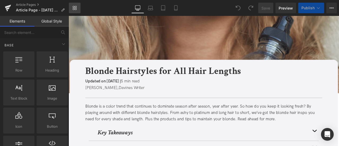
click at [74, 7] on icon at bounding box center [74, 7] width 2 height 2
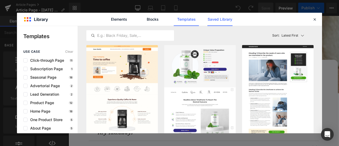
click at [223, 19] on link "Saved Library" at bounding box center [220, 19] width 25 height 13
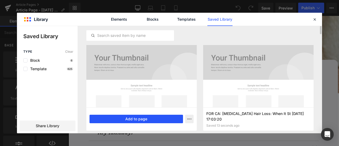
click at [132, 120] on button "Add to page" at bounding box center [137, 119] width 94 height 8
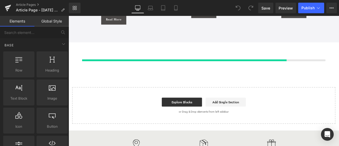
scroll to position [3172, 0]
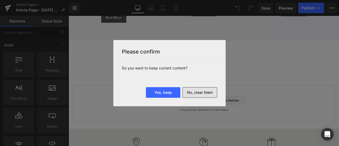
click at [190, 92] on button "No, clear them" at bounding box center [200, 92] width 35 height 11
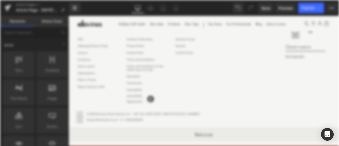
scroll to position [0, 0]
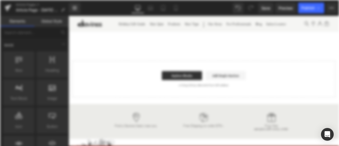
click at [266, 8] on span "Save" at bounding box center [266, 8] width 9 height 6
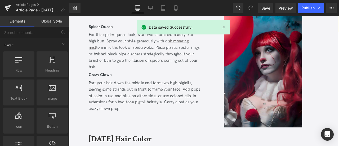
scroll to position [1049, 0]
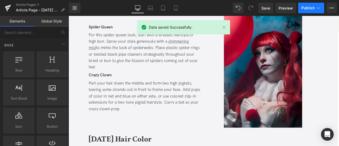
click at [306, 11] on button "Publish" at bounding box center [312, 8] width 26 height 11
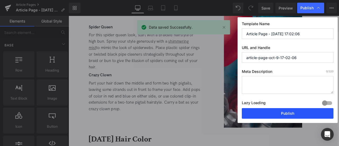
click at [261, 108] on button "Publish" at bounding box center [288, 113] width 92 height 11
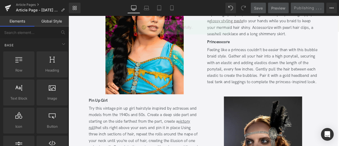
scroll to position [620, 0]
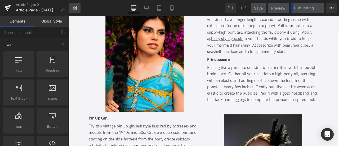
click at [74, 10] on link "Library" at bounding box center [75, 8] width 12 height 11
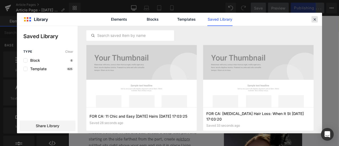
click at [313, 17] on icon at bounding box center [315, 19] width 5 height 5
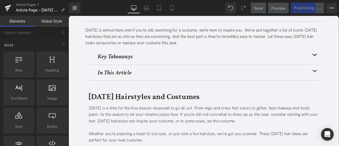
scroll to position [0, 0]
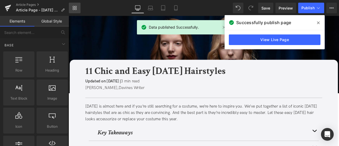
click at [77, 7] on icon at bounding box center [75, 8] width 4 height 4
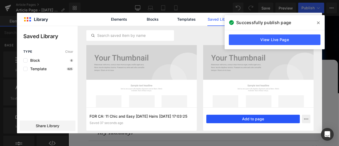
click at [235, 121] on button "Add to page" at bounding box center [254, 119] width 94 height 8
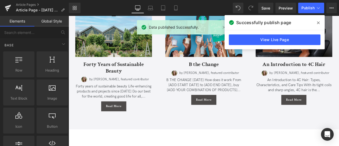
scroll to position [1927, 0]
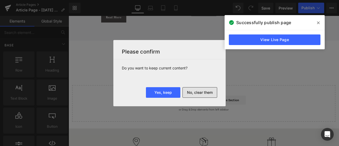
click at [205, 93] on button "No, clear them" at bounding box center [200, 92] width 35 height 11
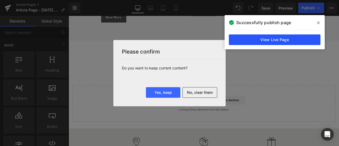
click at [259, 38] on link "View Live Page" at bounding box center [275, 39] width 92 height 11
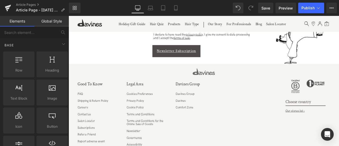
scroll to position [0, 0]
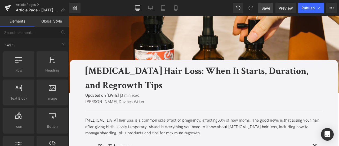
click at [266, 9] on span "Save" at bounding box center [266, 8] width 9 height 6
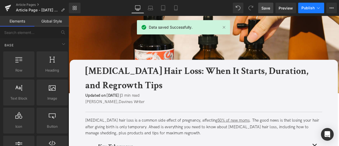
click at [312, 7] on span "Publish" at bounding box center [308, 8] width 13 height 4
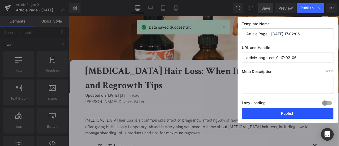
click at [270, 112] on button "Publish" at bounding box center [288, 113] width 92 height 11
